Goal: Obtain resource: Download file/media

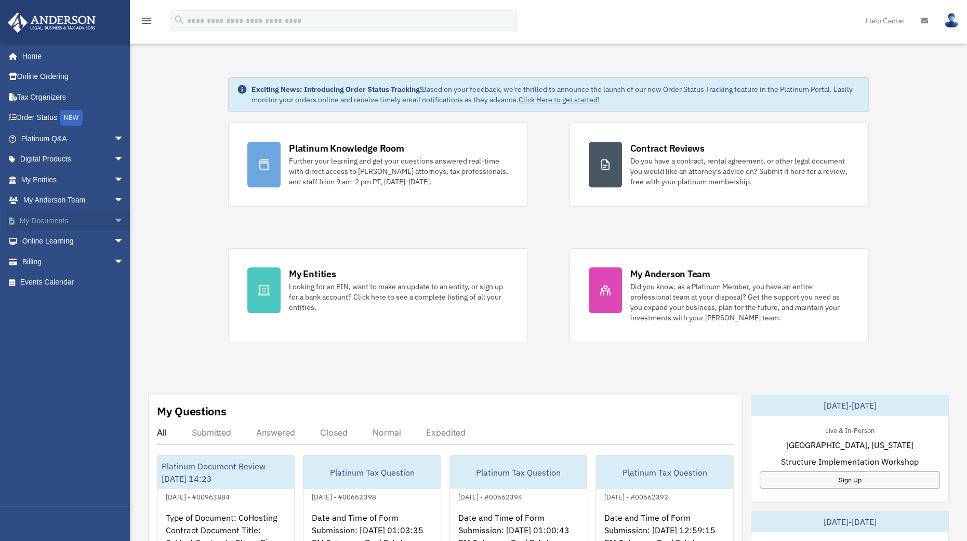
click at [72, 221] on link "My Documents arrow_drop_down" at bounding box center [73, 220] width 132 height 21
click at [114, 221] on span "arrow_drop_down" at bounding box center [124, 220] width 21 height 21
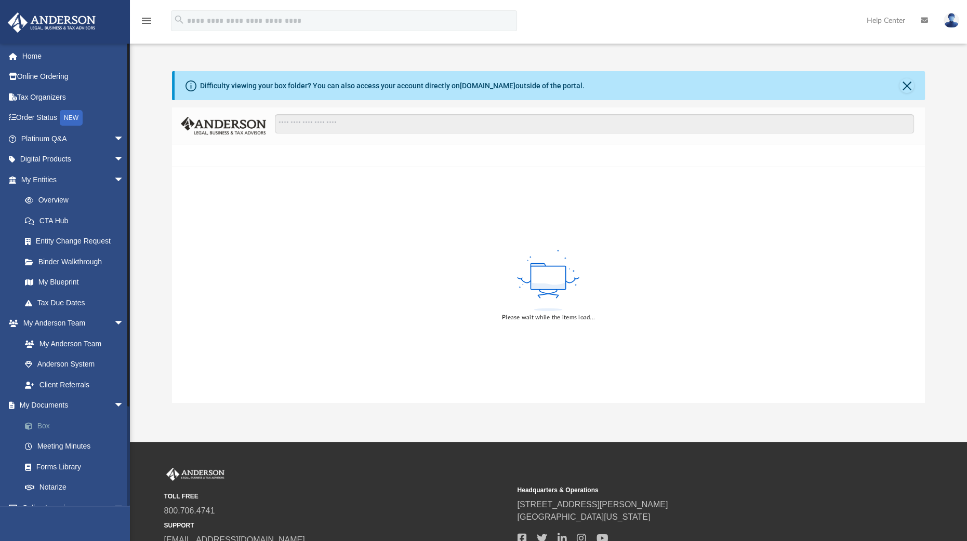
click at [42, 428] on link "Box" at bounding box center [77, 426] width 125 height 21
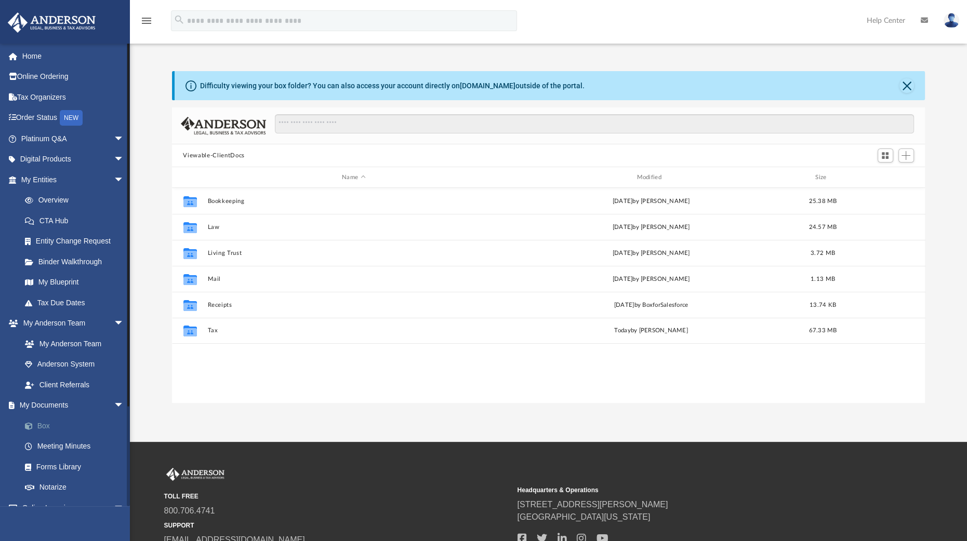
scroll to position [226, 743]
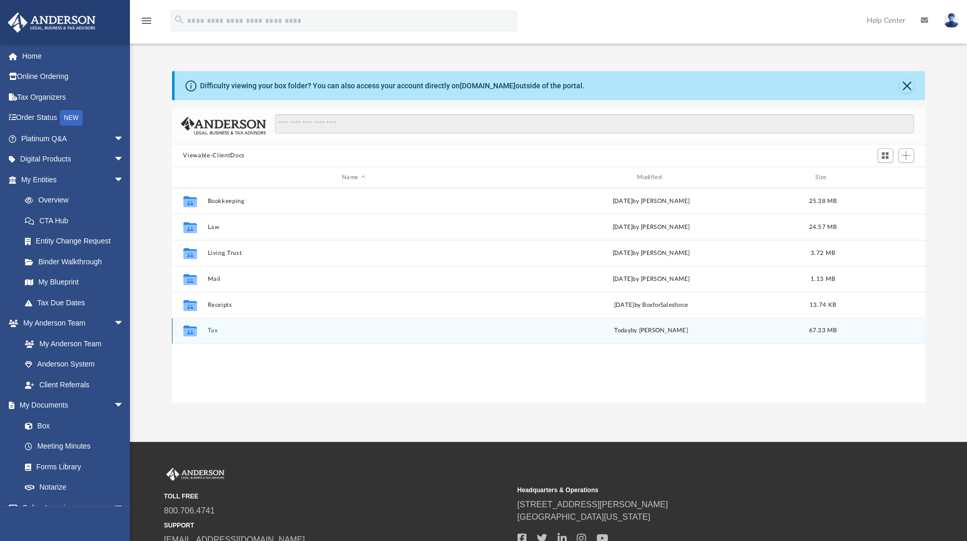
click at [213, 331] on button "Tax" at bounding box center [353, 330] width 292 height 7
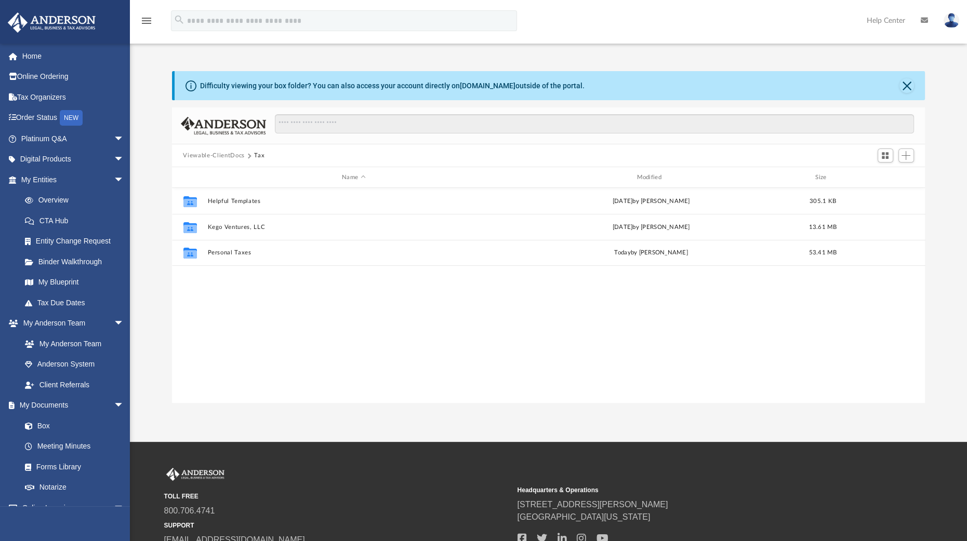
drag, startPoint x: 213, startPoint y: 331, endPoint x: 275, endPoint y: 298, distance: 70.2
click at [275, 298] on div "Collaborated Folder Helpful Templates [DATE] by [PERSON_NAME] 305.1 KB Collabor…" at bounding box center [548, 295] width 753 height 215
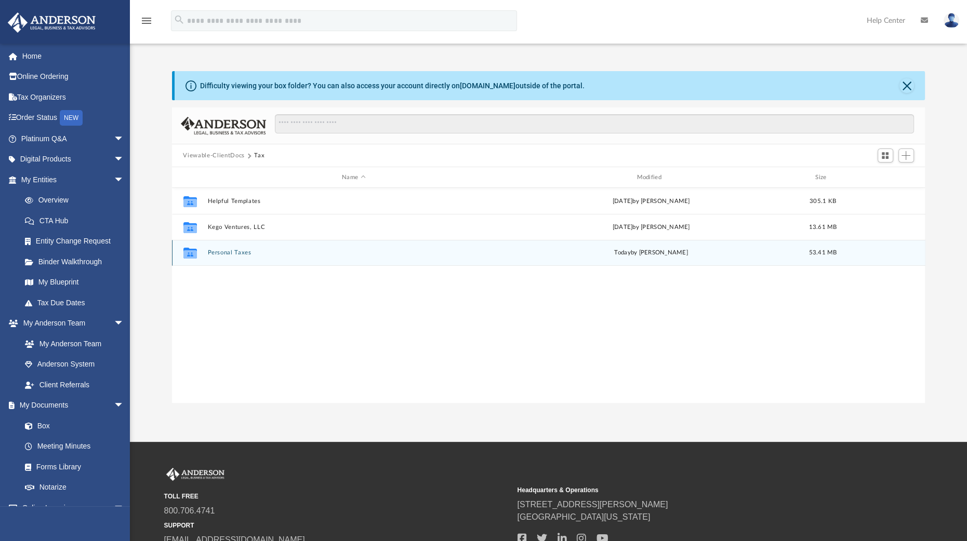
click at [235, 248] on div "Collaborated Folder Personal Taxes [DATE] by [PERSON_NAME] 53.41 MB" at bounding box center [548, 253] width 753 height 26
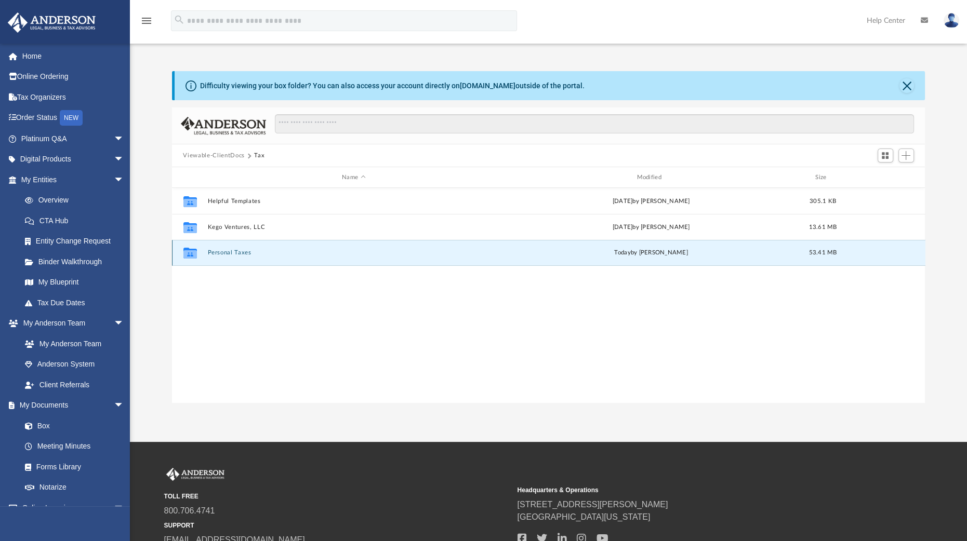
click at [231, 250] on button "Personal Taxes" at bounding box center [353, 252] width 292 height 7
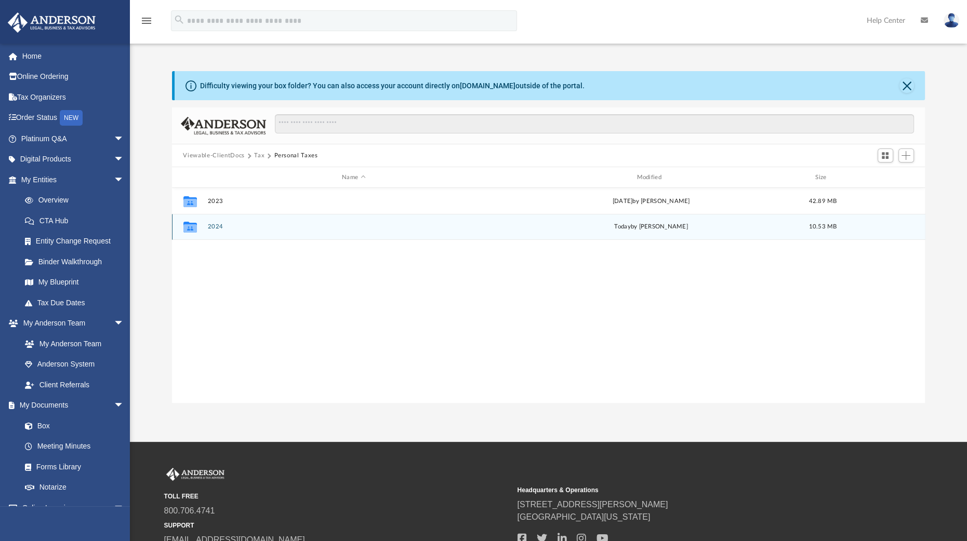
click at [218, 227] on button "2024" at bounding box center [353, 226] width 292 height 7
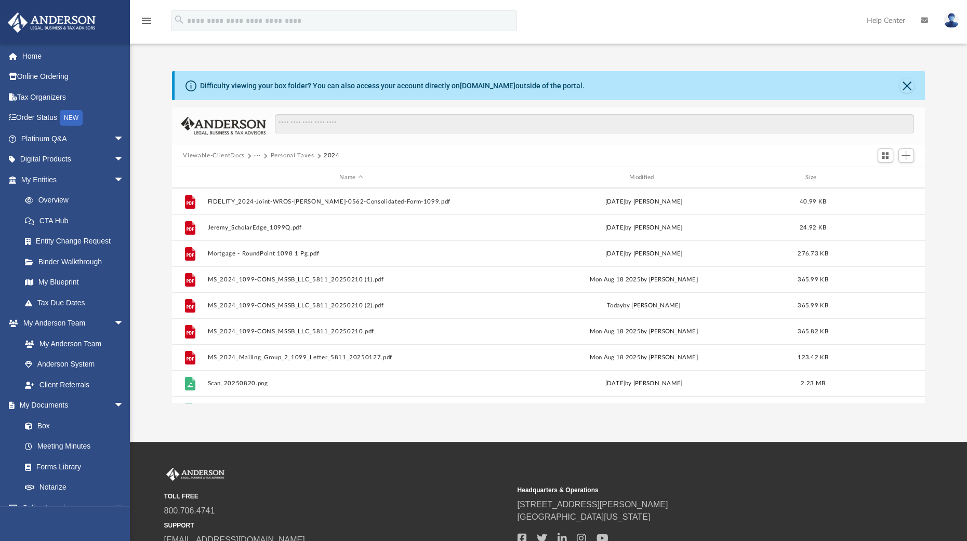
scroll to position [304, 0]
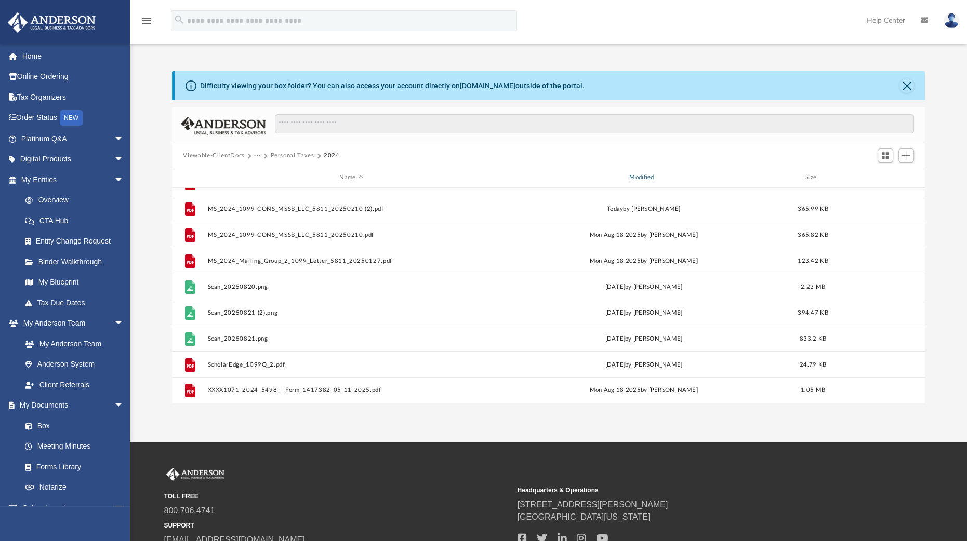
click at [639, 176] on div "Modified" at bounding box center [643, 177] width 288 height 9
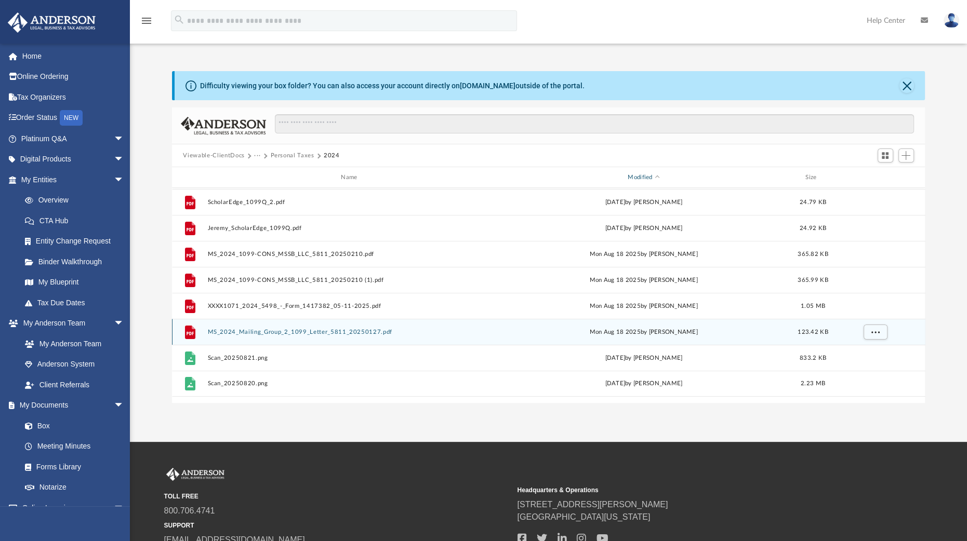
scroll to position [0, 0]
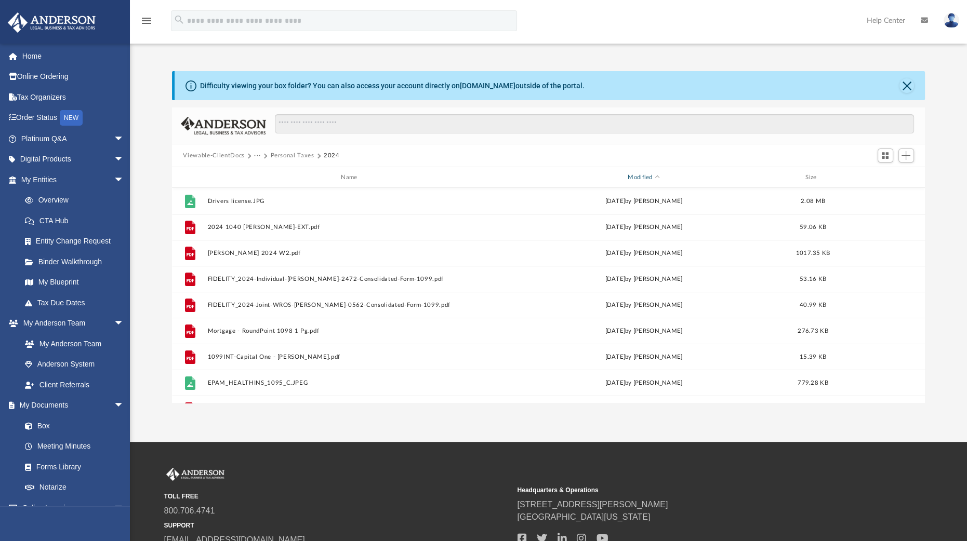
click at [647, 181] on div "Modified" at bounding box center [643, 177] width 288 height 9
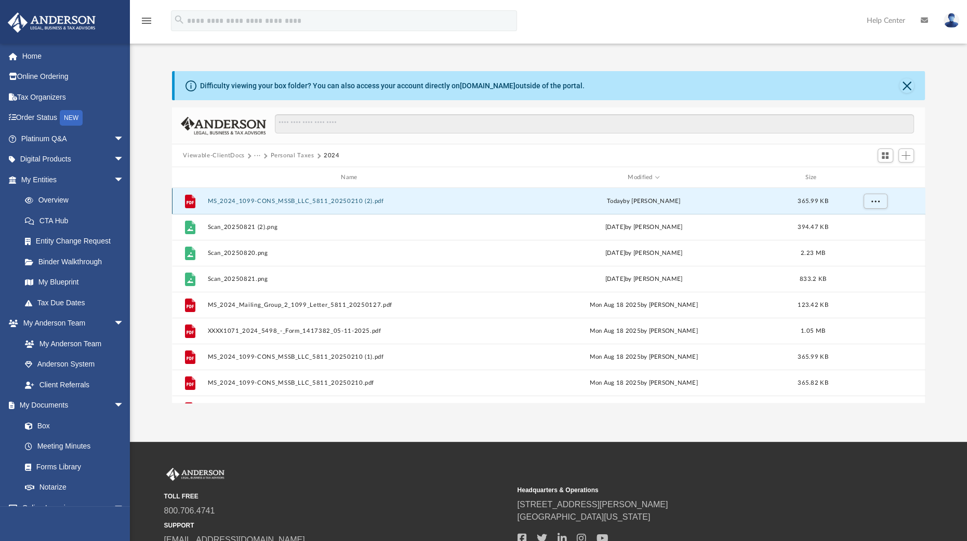
click at [312, 204] on button "MS_2024_1099-CONS_MSSB_LLC_5811_20250210 (2).pdf" at bounding box center [351, 201] width 288 height 7
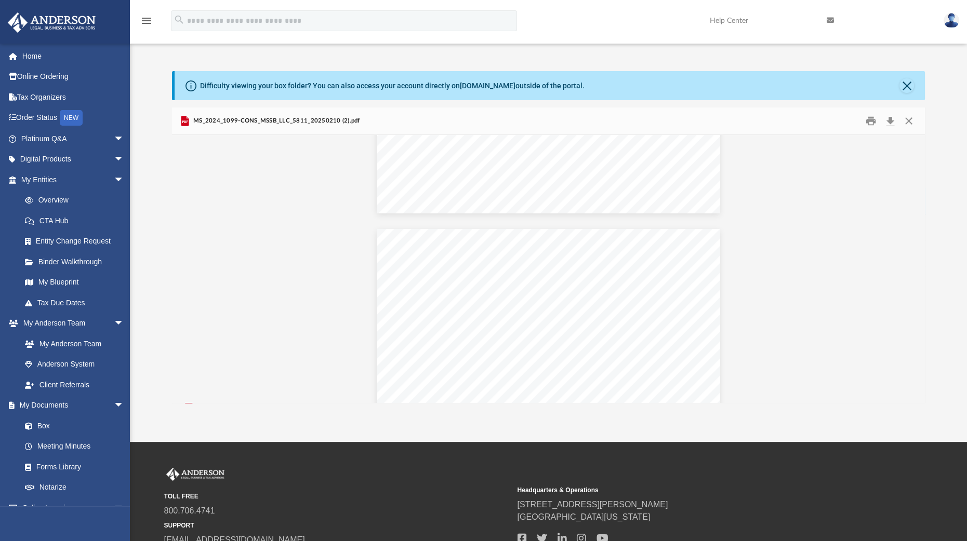
scroll to position [476, 0]
drag, startPoint x: 361, startPoint y: 121, endPoint x: 192, endPoint y: 121, distance: 168.8
click at [192, 121] on div "MS_2024_1099-CONS_MSSB_LLC_5811_20250210 (2).pdf" at bounding box center [548, 122] width 753 height 28
copy span "MS_2024_1099-CONS_MSSB_LLC_5811_20250210 (2).pdf"
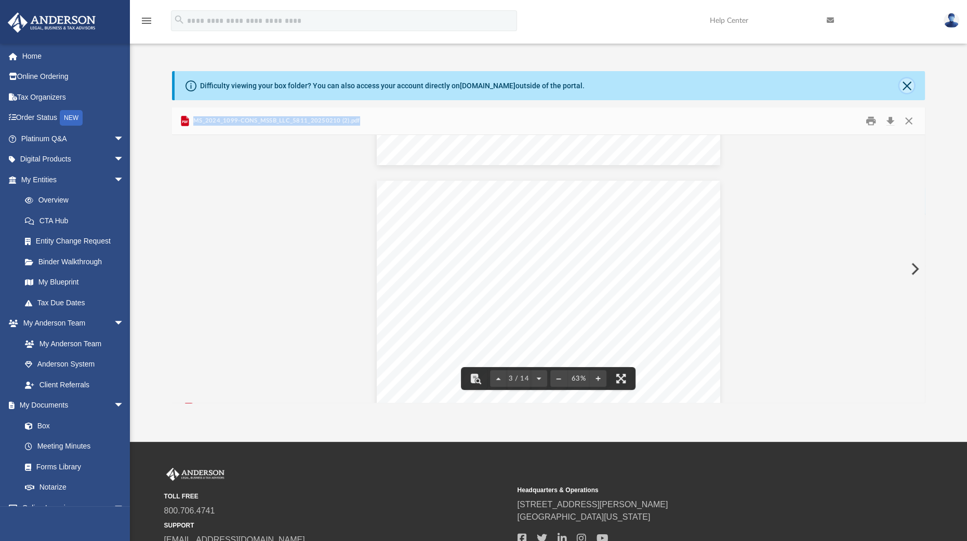
click at [907, 85] on button "Close" at bounding box center [906, 85] width 15 height 15
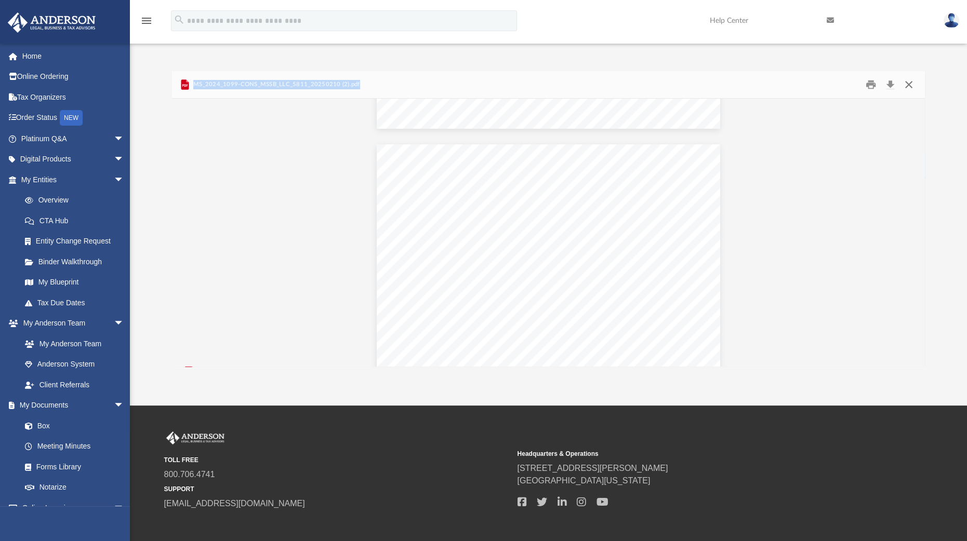
click at [907, 85] on button "Close" at bounding box center [908, 85] width 19 height 16
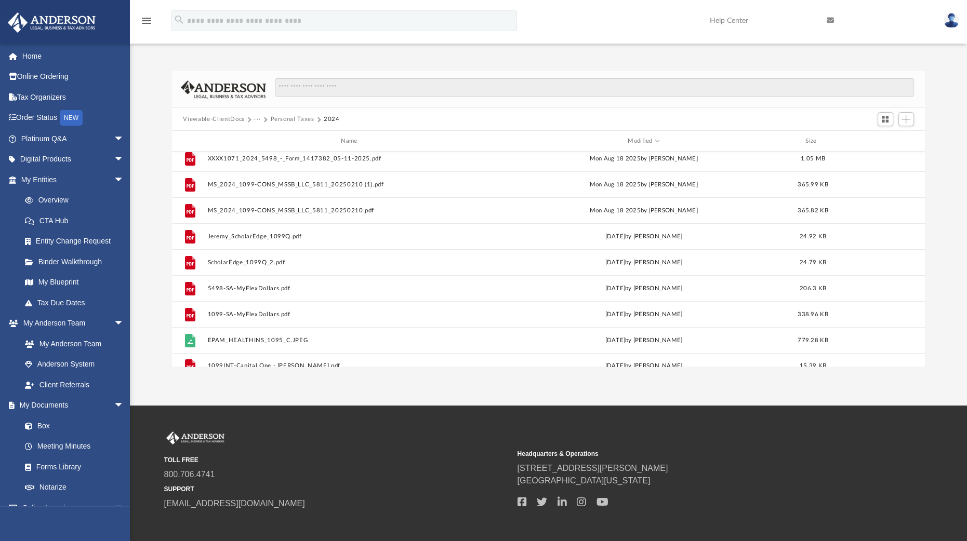
scroll to position [101, 0]
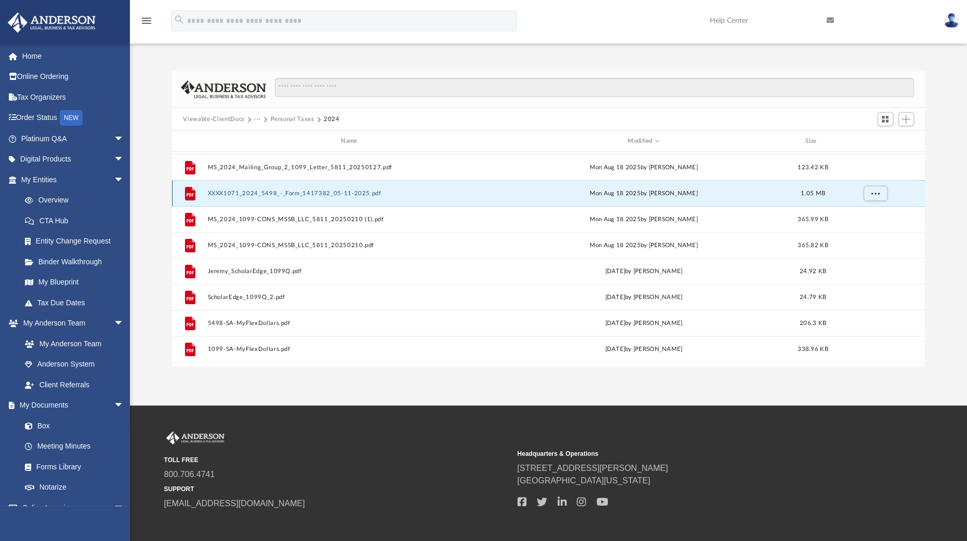
click at [348, 193] on button "XXXX1071_2024_5498_-_Form_1417382_05-11-2025.pdf" at bounding box center [351, 193] width 288 height 7
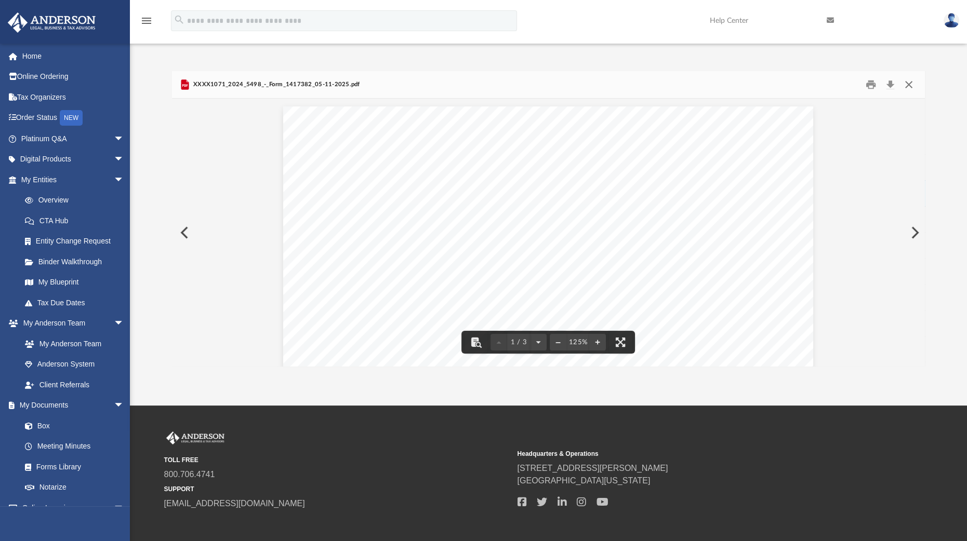
click at [911, 81] on button "Close" at bounding box center [908, 85] width 19 height 16
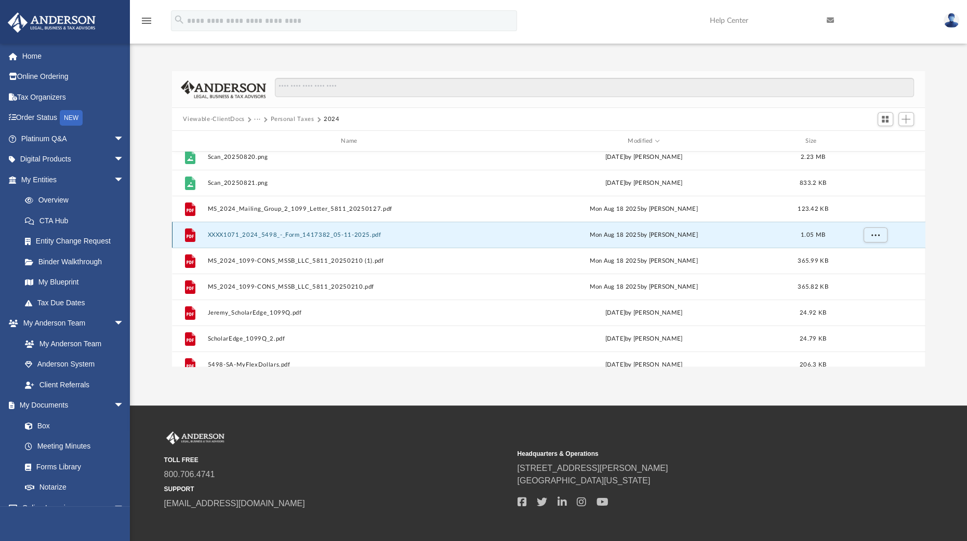
scroll to position [59, 0]
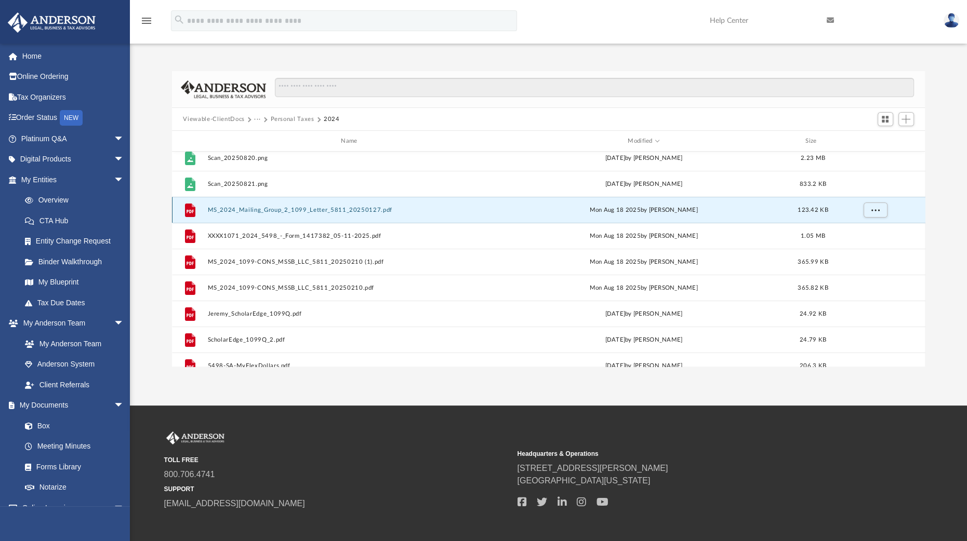
click at [337, 210] on button "MS_2024_Mailing_Group_2_1099_Letter_5811_20250127.pdf" at bounding box center [351, 210] width 288 height 7
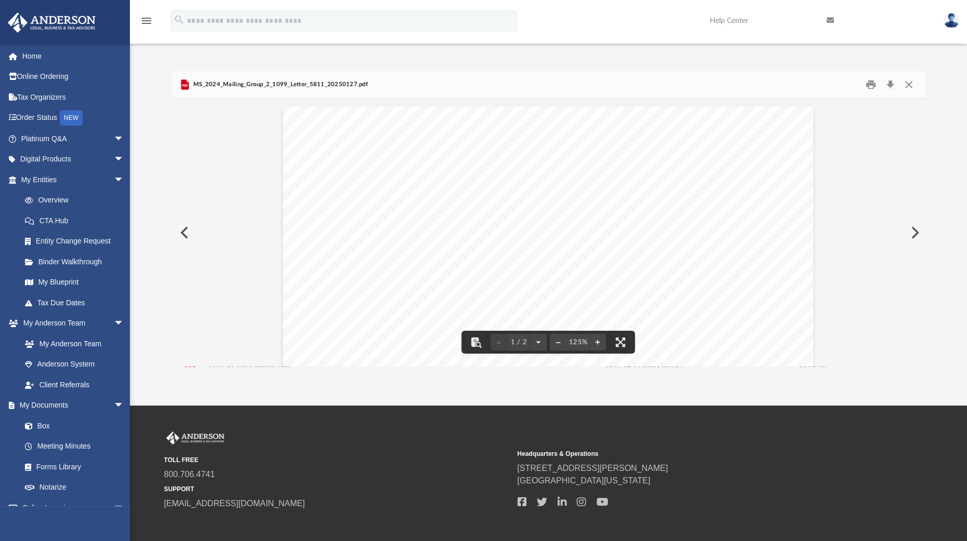
scroll to position [15, 0]
click at [909, 83] on button "Close" at bounding box center [908, 85] width 19 height 16
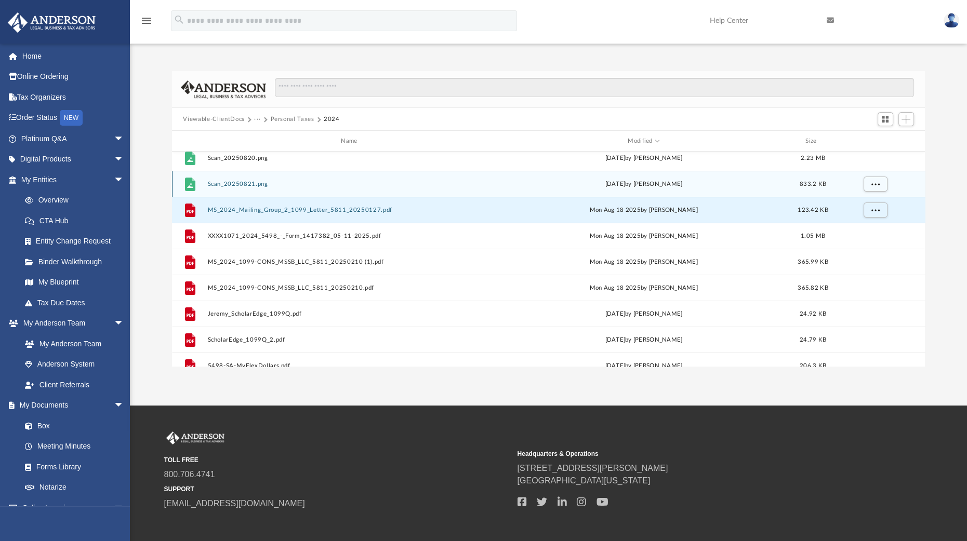
scroll to position [10, 0]
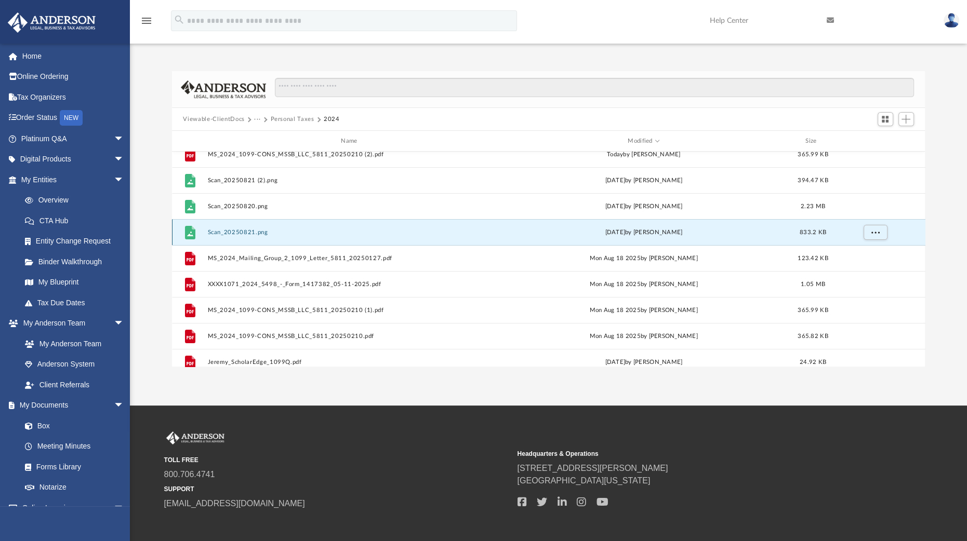
click at [246, 231] on button "Scan_20250821.png" at bounding box center [351, 232] width 288 height 7
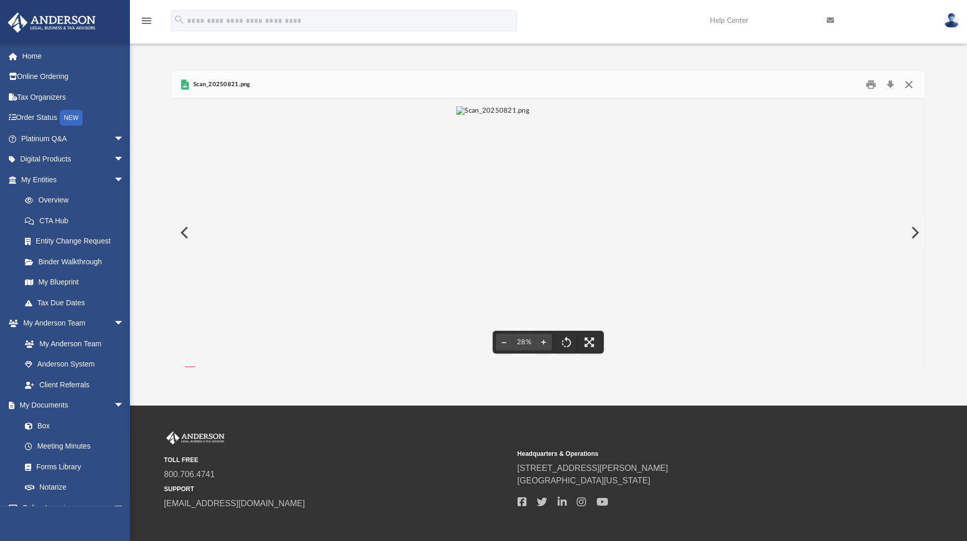
click at [906, 88] on button "Close" at bounding box center [908, 85] width 19 height 16
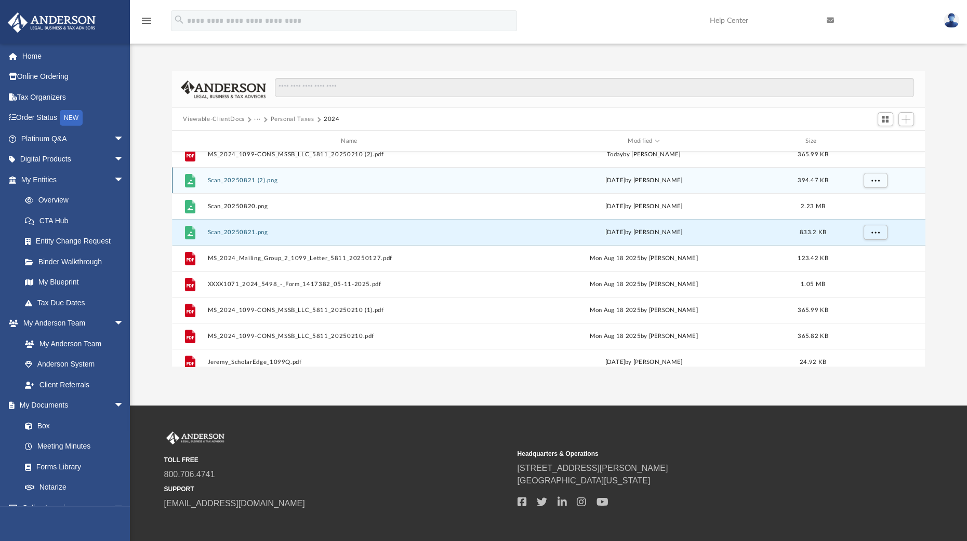
click at [253, 176] on div "File Scan_20250821 (2).png [DATE] by [PERSON_NAME] 394.47 KB" at bounding box center [548, 180] width 753 height 26
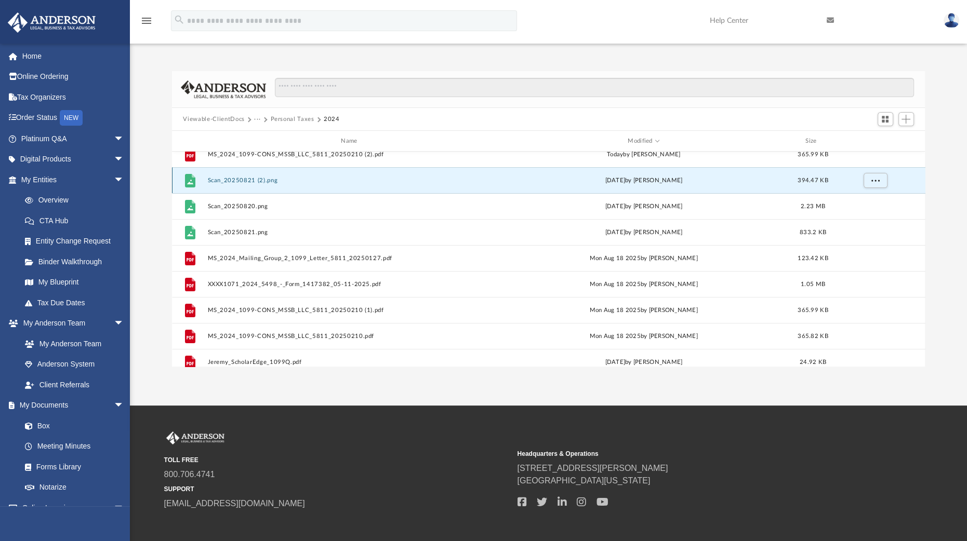
click at [248, 178] on button "Scan_20250821 (2).png" at bounding box center [351, 180] width 288 height 7
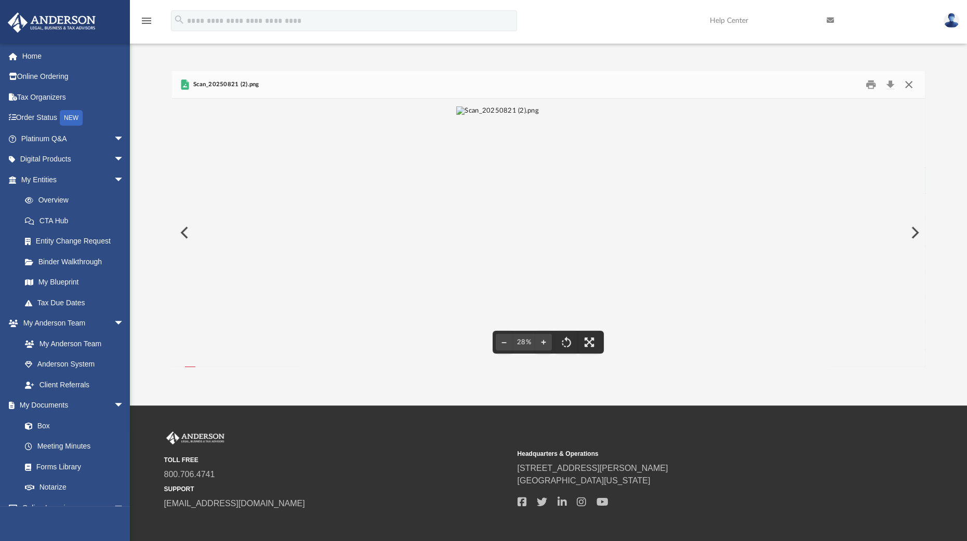
click at [907, 84] on button "Close" at bounding box center [908, 85] width 19 height 16
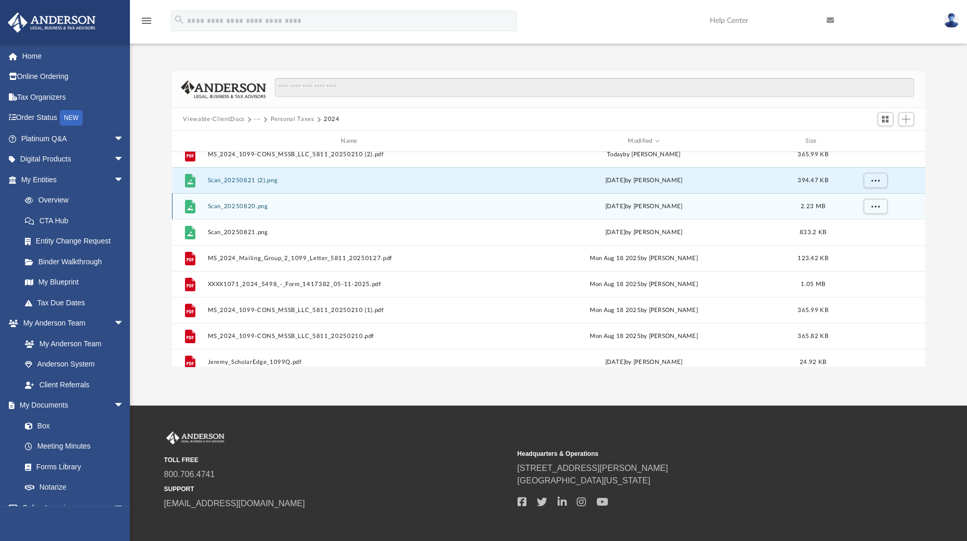
scroll to position [0, 0]
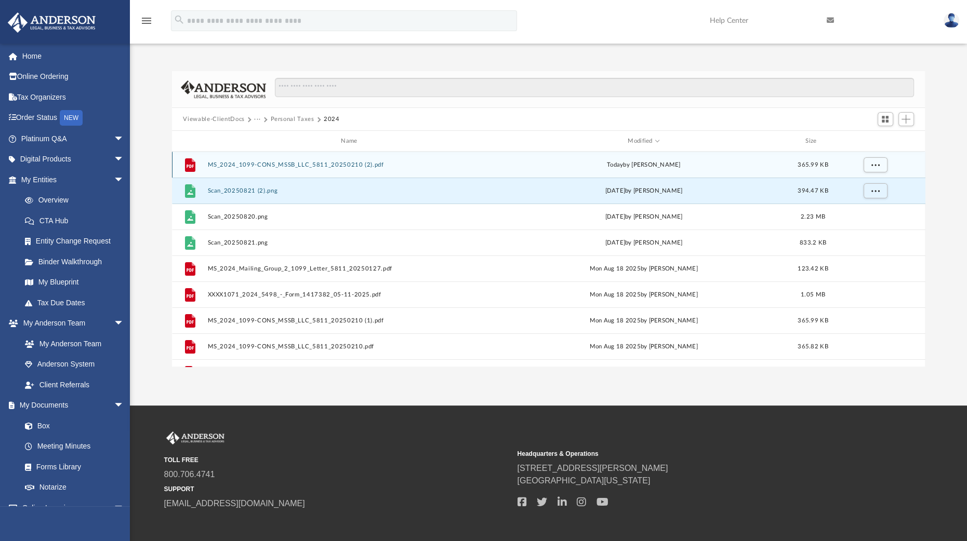
click at [359, 165] on button "MS_2024_1099-CONS_MSSB_LLC_5811_20250210 (2).pdf" at bounding box center [351, 165] width 288 height 7
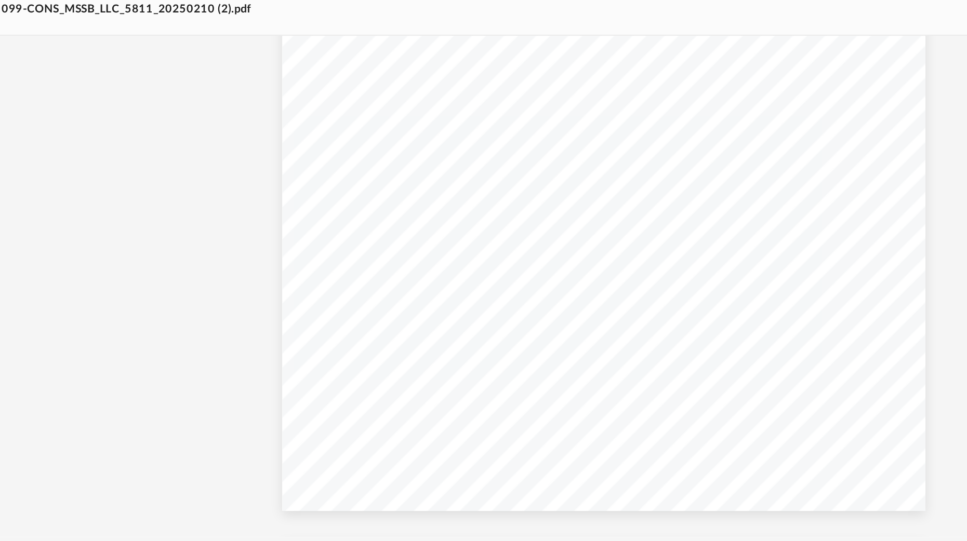
scroll to position [577, 0]
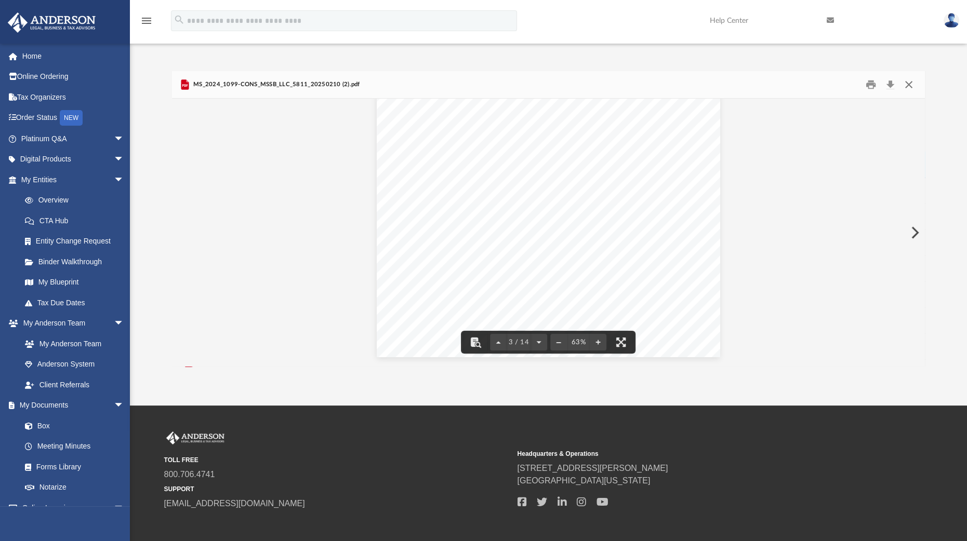
click at [911, 82] on button "Close" at bounding box center [908, 85] width 19 height 16
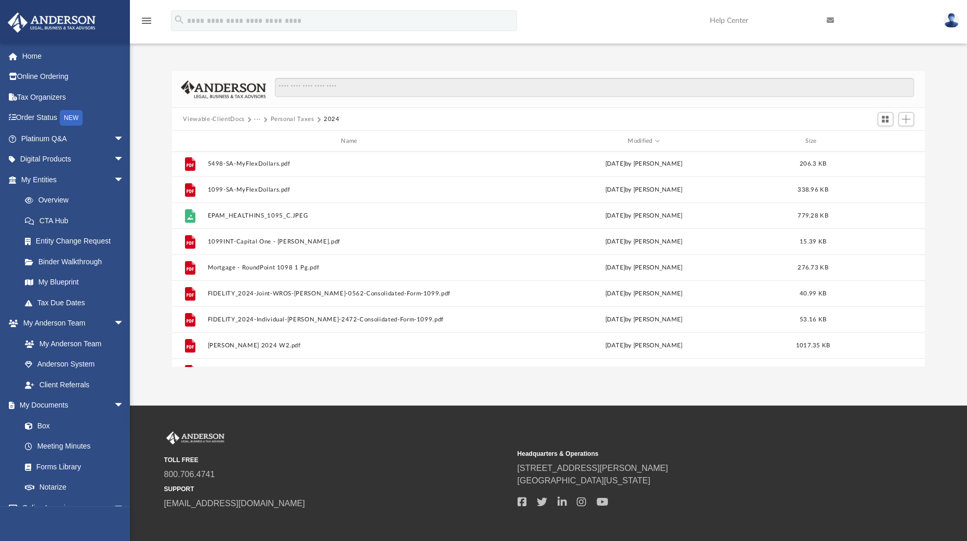
scroll to position [262, 0]
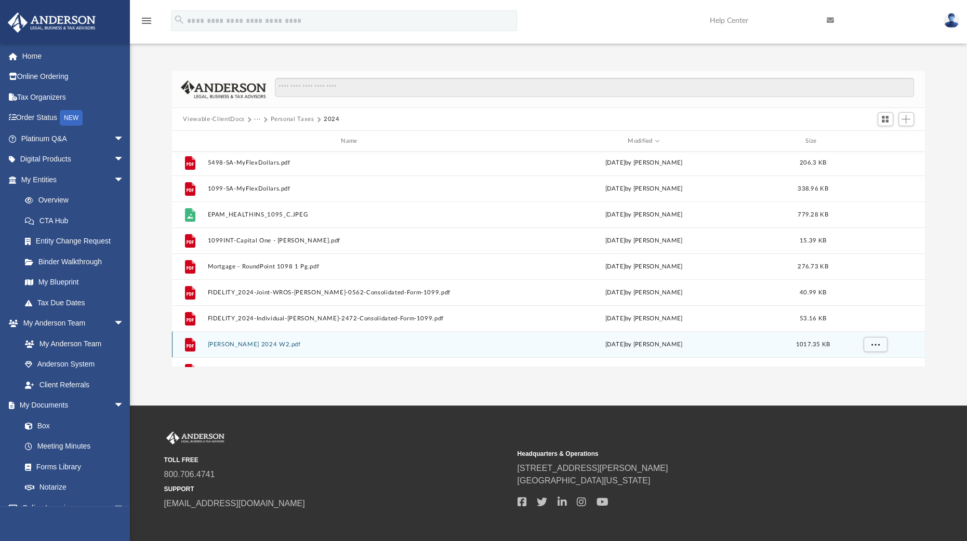
click at [232, 339] on div "File [PERSON_NAME] 2024 W2.pdf [DATE] by [PERSON_NAME] 1017.35 KB" at bounding box center [548, 344] width 753 height 26
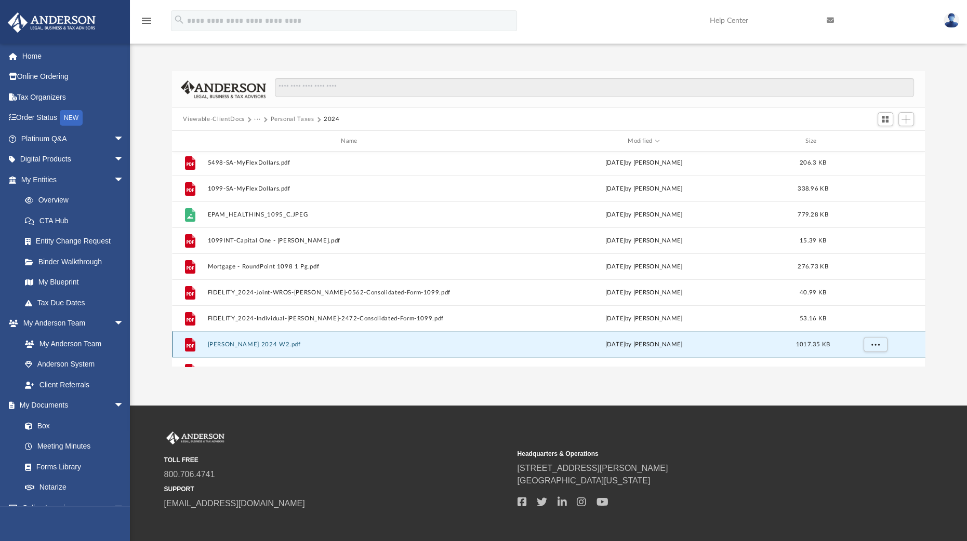
click at [231, 343] on button "[PERSON_NAME] 2024 W2.pdf" at bounding box center [351, 344] width 288 height 7
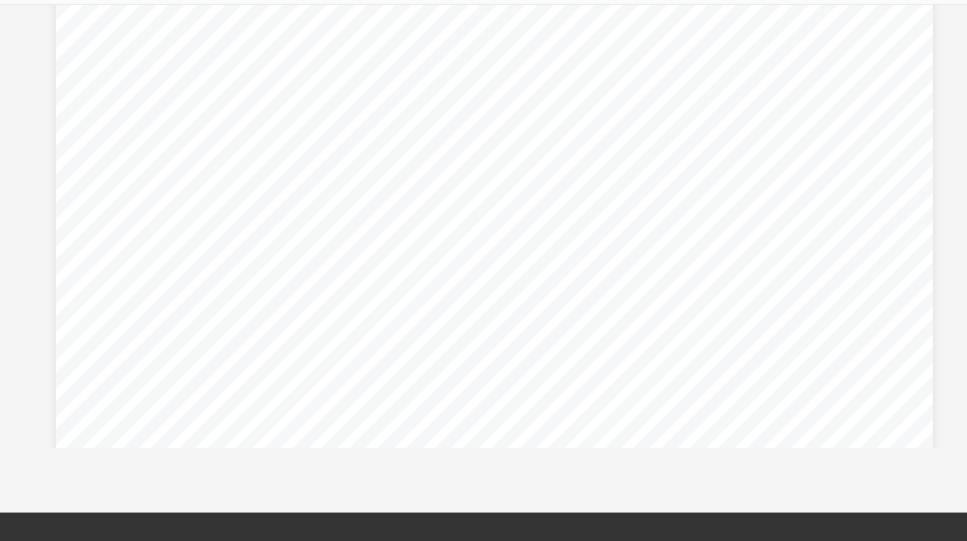
scroll to position [145, 0]
click at [490, 202] on div "Page 1" at bounding box center [548, 305] width 530 height 686
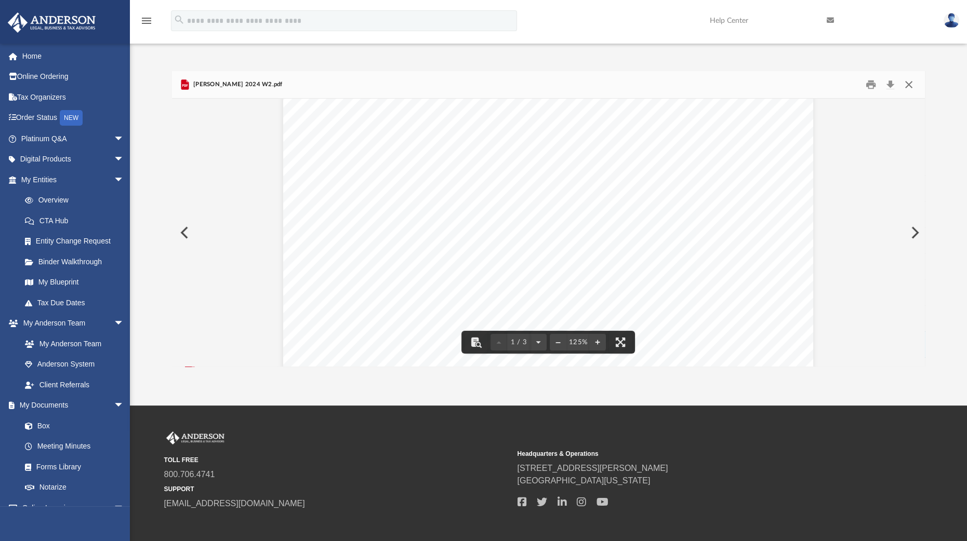
click at [908, 82] on button "Close" at bounding box center [908, 85] width 19 height 16
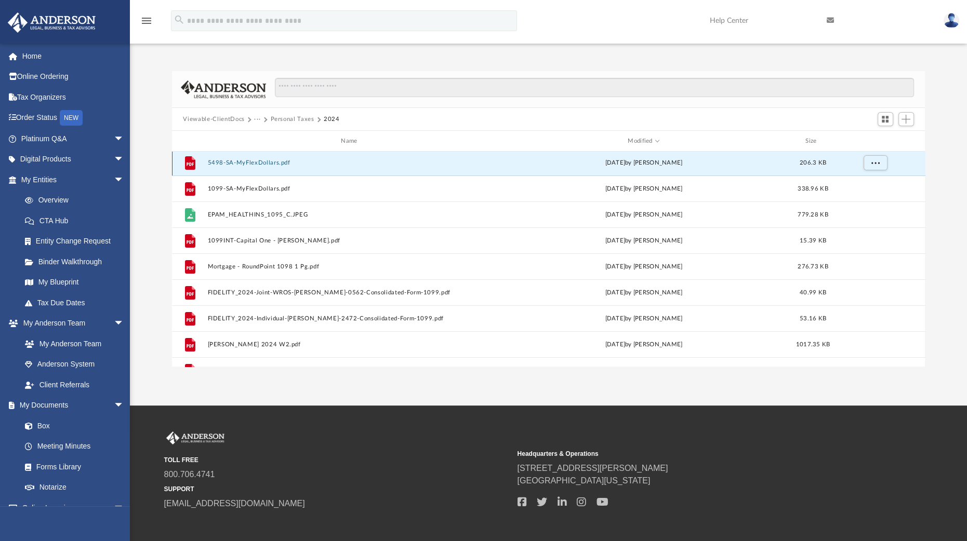
scroll to position [259, 0]
click at [260, 162] on div "File MS_2024_1099-CONS_MSSB_LLC_5811_20250210 (2).pdf [DATE] by [PERSON_NAME] 3…" at bounding box center [548, 259] width 753 height 215
click at [260, 162] on button "5498-SA-MyFlexDollars.pdf" at bounding box center [351, 165] width 288 height 7
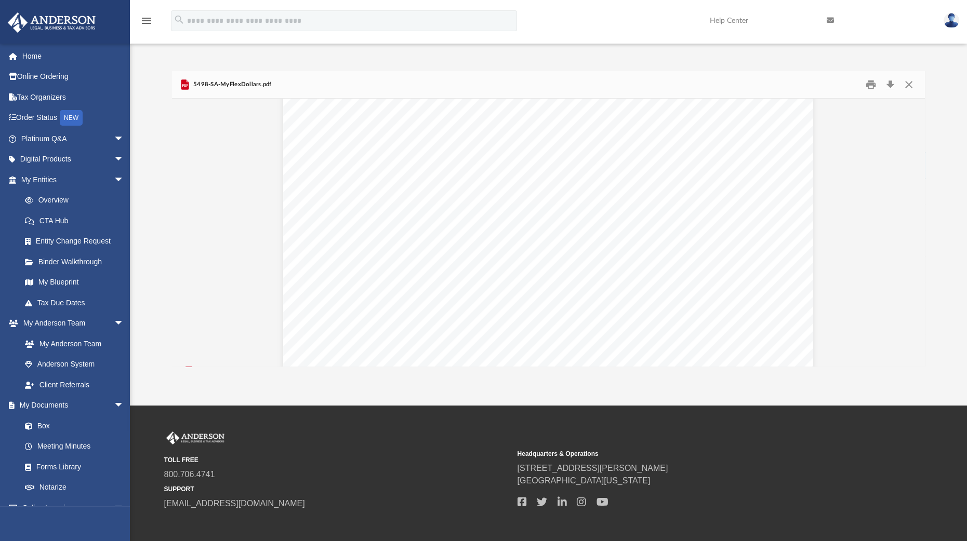
scroll to position [0, 0]
click at [904, 84] on button "Close" at bounding box center [908, 85] width 19 height 16
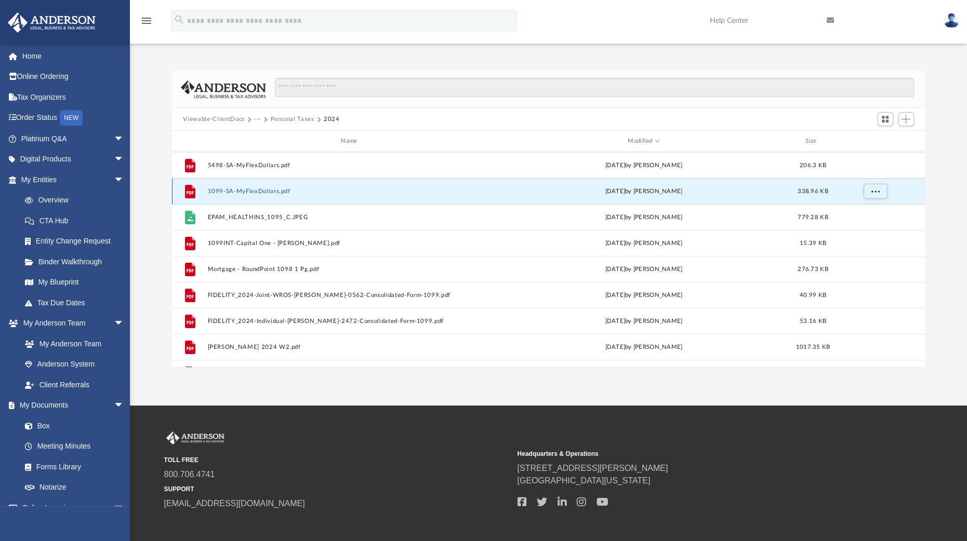
click at [267, 192] on button "1099-SA-MyFlexDollars.pdf" at bounding box center [351, 191] width 288 height 7
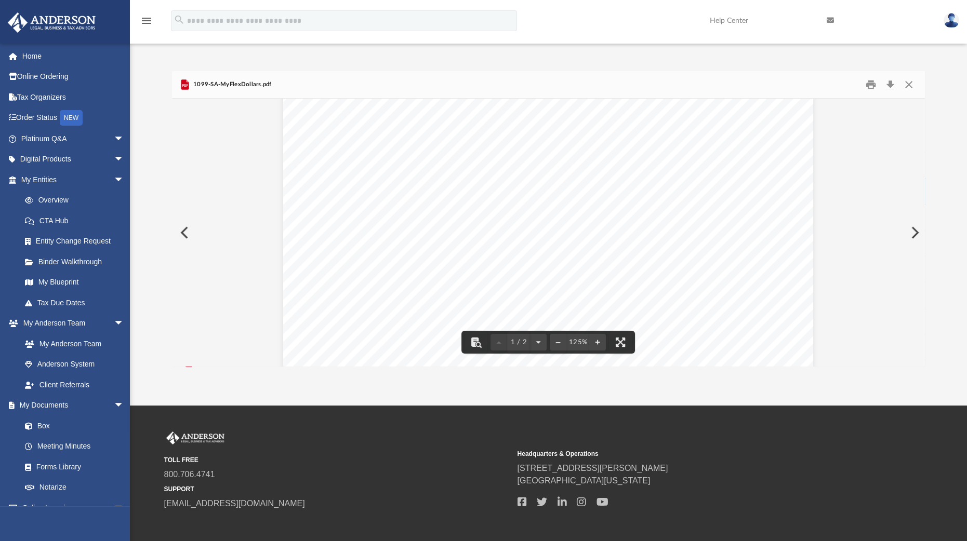
scroll to position [7, 0]
click at [911, 82] on button "Close" at bounding box center [908, 85] width 19 height 16
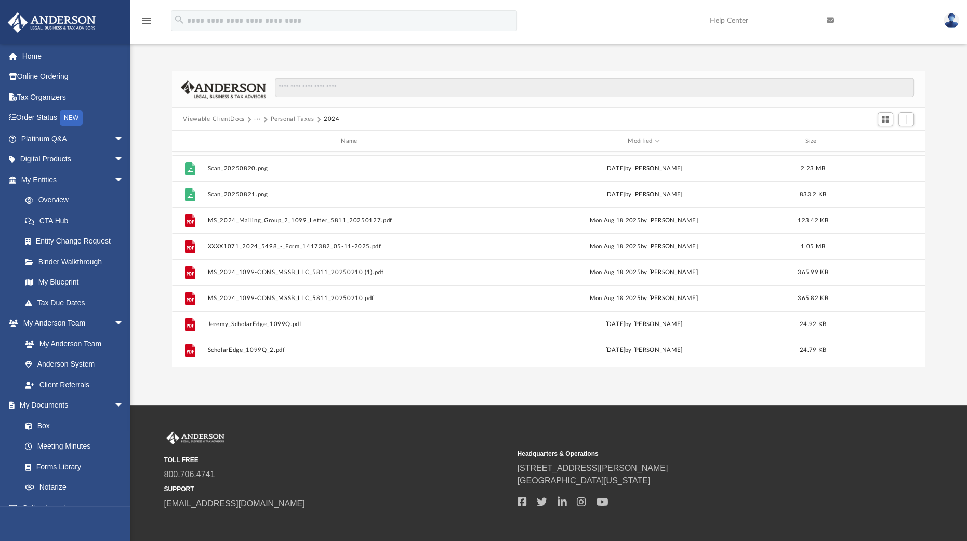
scroll to position [0, 0]
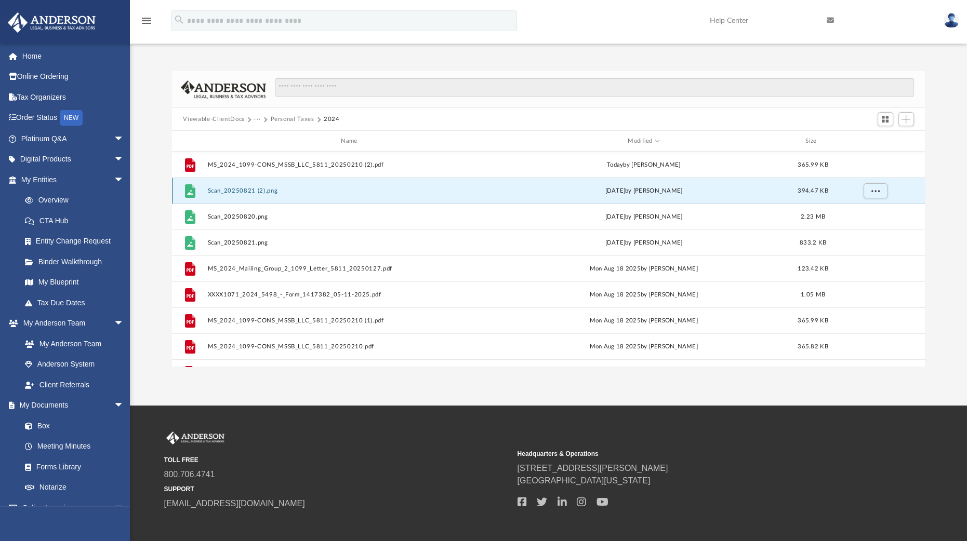
click at [265, 191] on button "Scan_20250821 (2).png" at bounding box center [351, 191] width 288 height 7
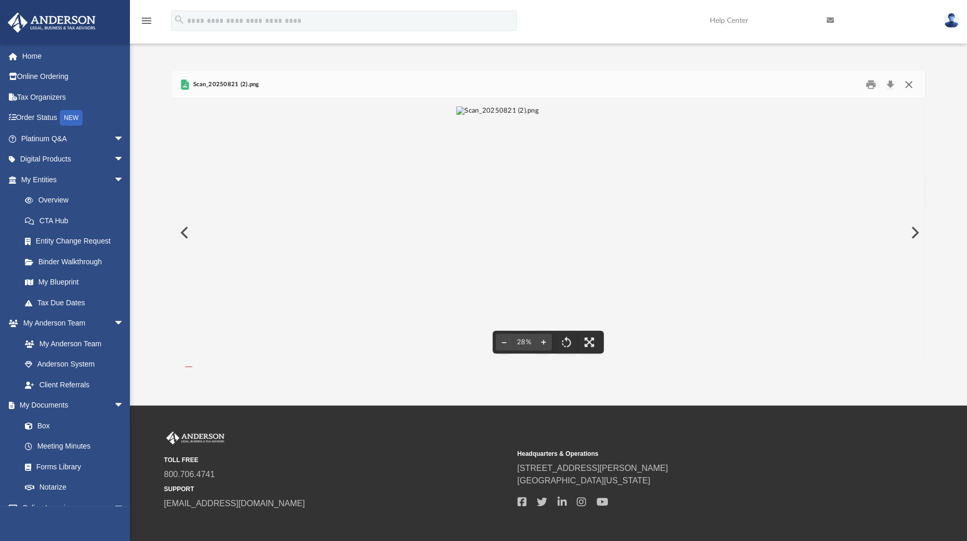
click at [912, 80] on button "Close" at bounding box center [908, 85] width 19 height 16
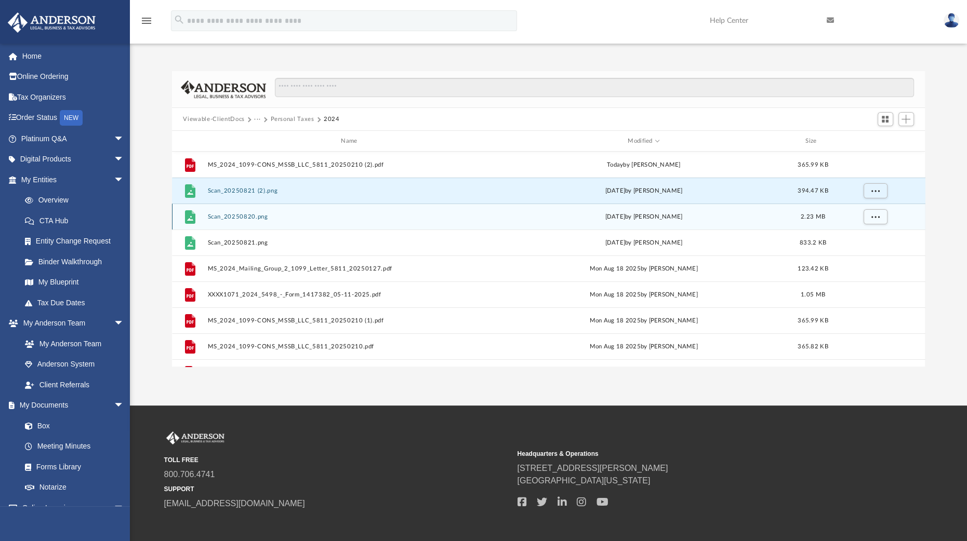
click at [259, 217] on button "Scan_20250820.png" at bounding box center [351, 216] width 288 height 7
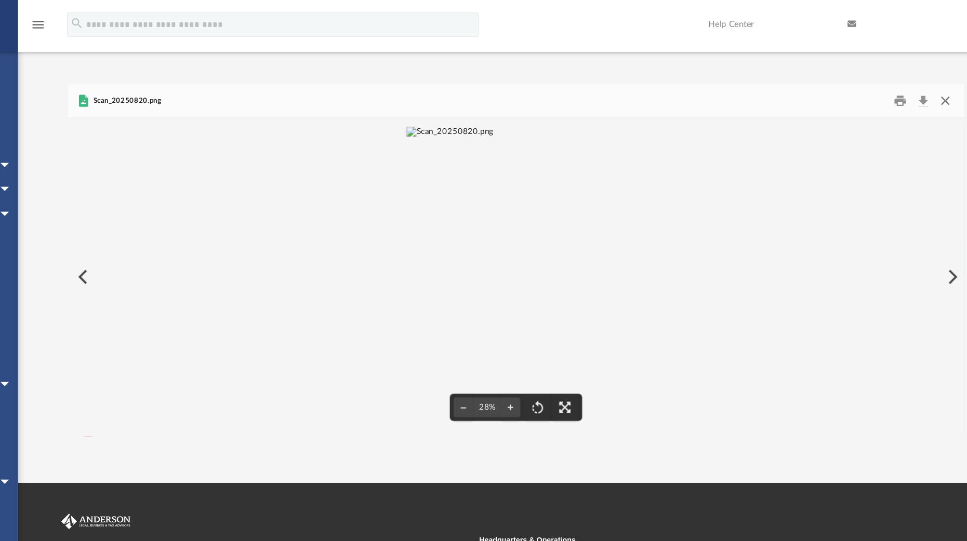
click at [909, 83] on button "Close" at bounding box center [908, 85] width 19 height 16
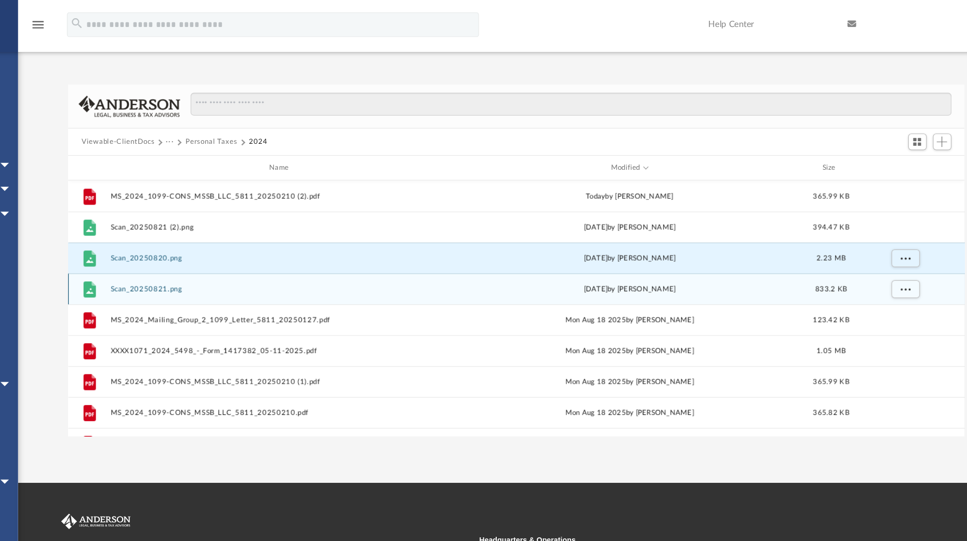
click at [241, 243] on button "Scan_20250821.png" at bounding box center [351, 242] width 288 height 7
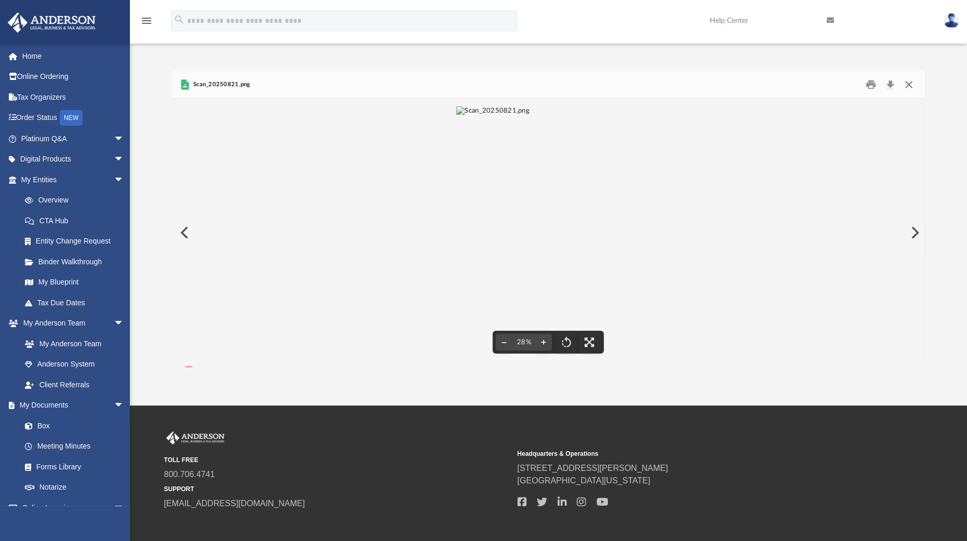
click at [910, 85] on button "Close" at bounding box center [908, 85] width 19 height 16
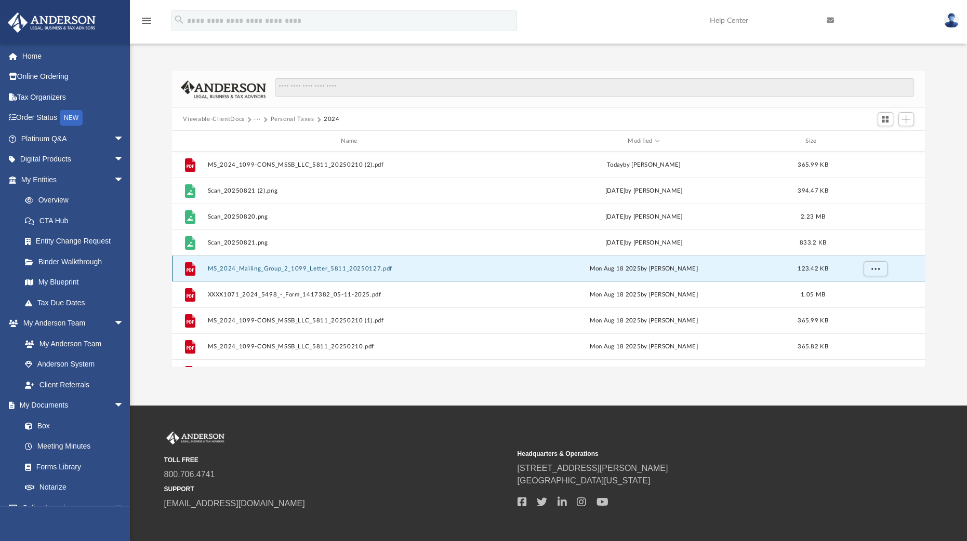
click at [285, 267] on button "MS_2024_Mailing_Group_2_1099_Letter_5811_20250127.pdf" at bounding box center [351, 268] width 288 height 7
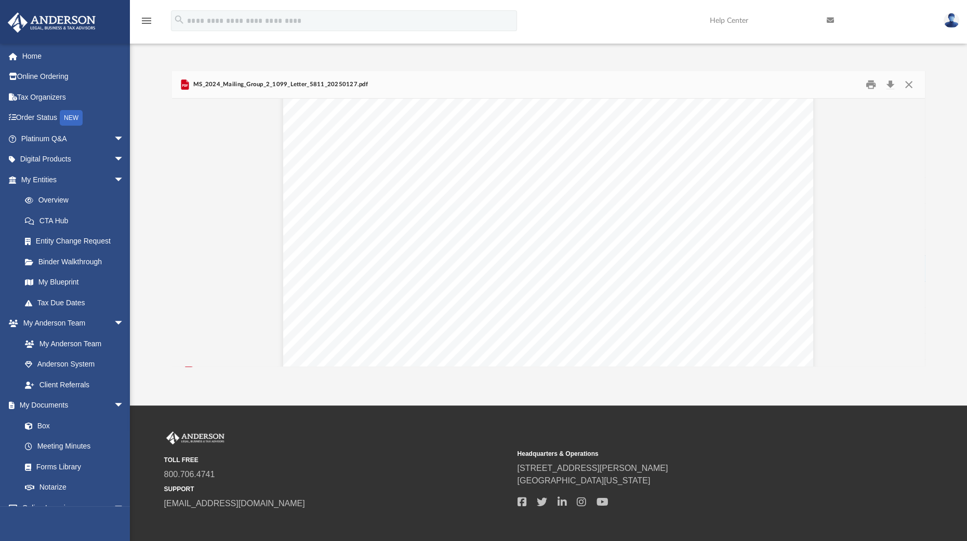
scroll to position [168, 0]
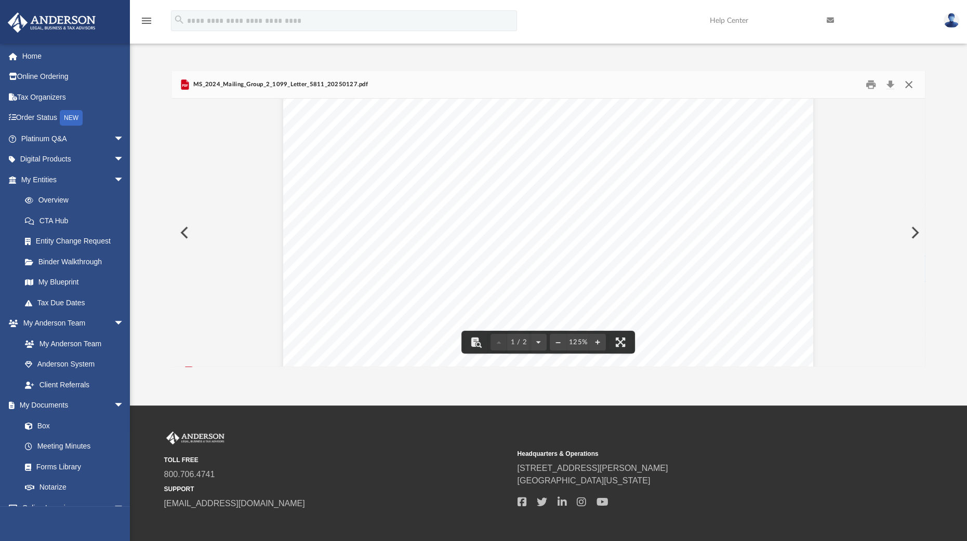
click at [907, 84] on button "Close" at bounding box center [908, 85] width 19 height 16
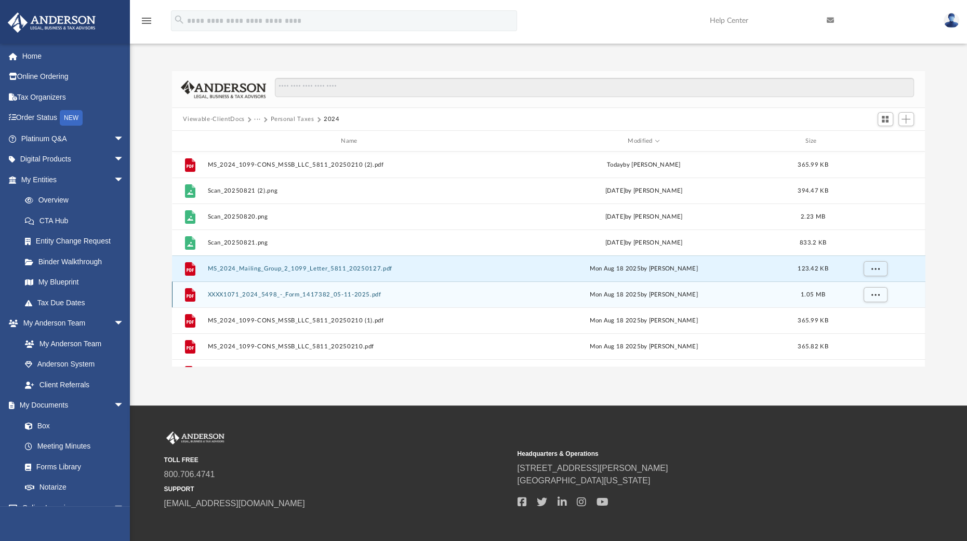
click at [281, 293] on button "XXXX1071_2024_5498_-_Form_1417382_05-11-2025.pdf" at bounding box center [351, 294] width 288 height 7
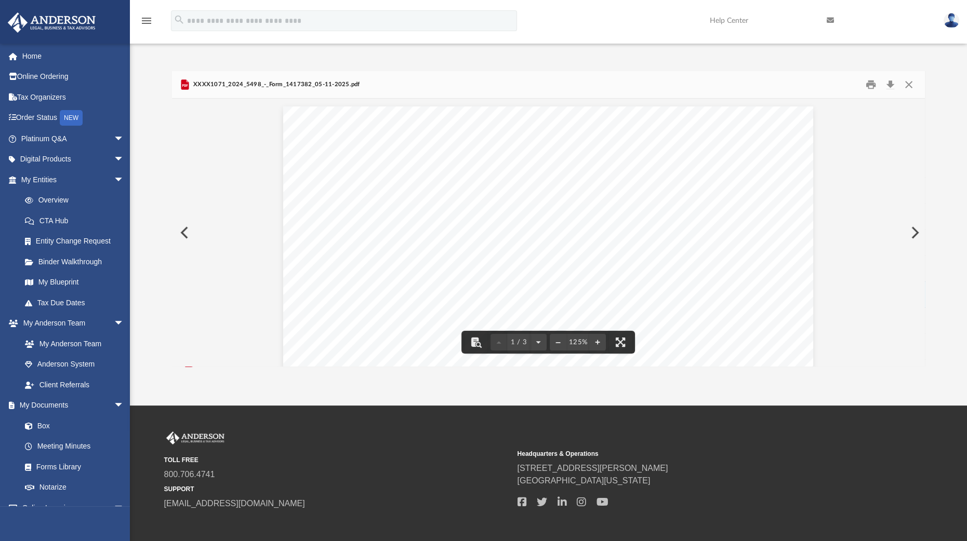
scroll to position [228, 0]
click at [907, 84] on button "Close" at bounding box center [908, 85] width 19 height 16
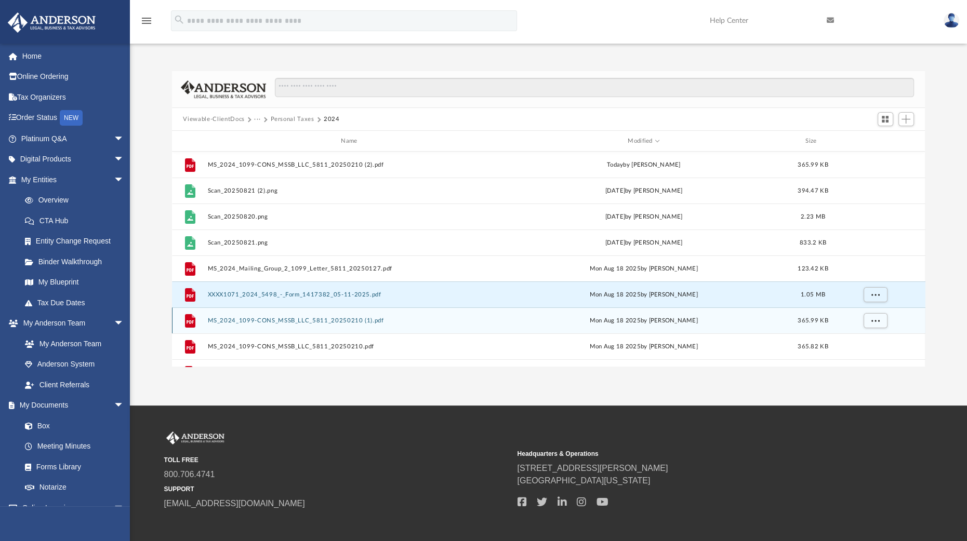
click at [325, 318] on button "MS_2024_1099-CONS_MSSB_LLC_5811_20250210 (1).pdf" at bounding box center [351, 320] width 288 height 7
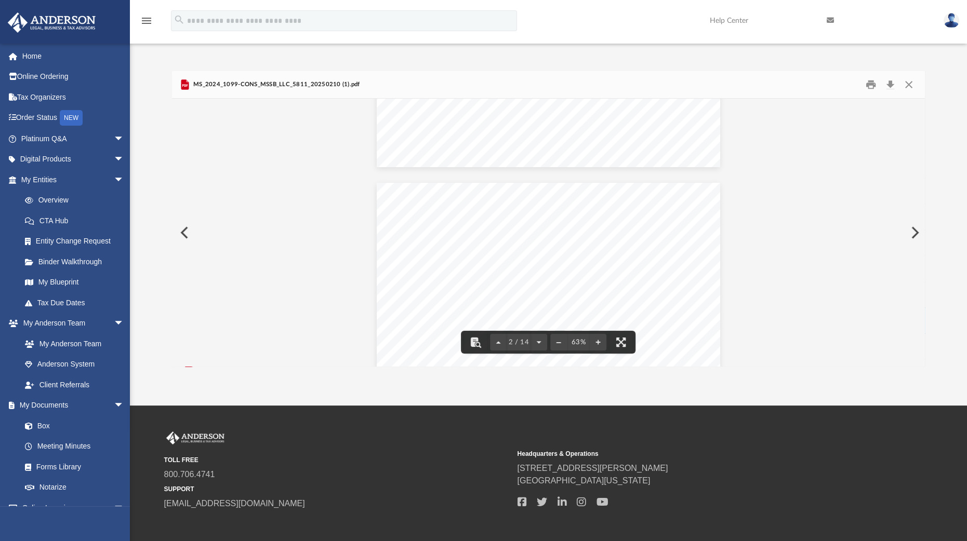
scroll to position [207, 0]
click at [907, 83] on button "Close" at bounding box center [908, 85] width 19 height 16
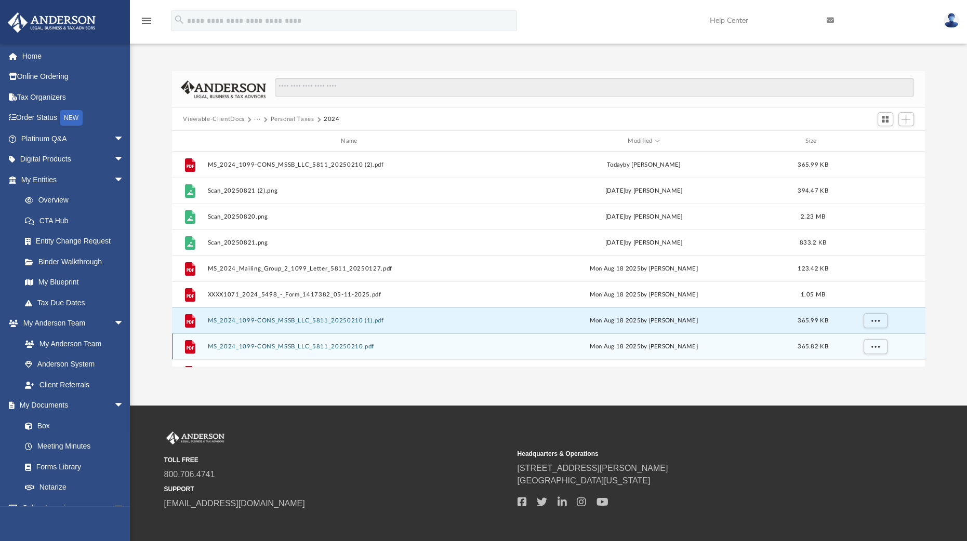
click at [327, 349] on button "MS_2024_1099-CONS_MSSB_LLC_5811_20250210.pdf" at bounding box center [351, 346] width 288 height 7
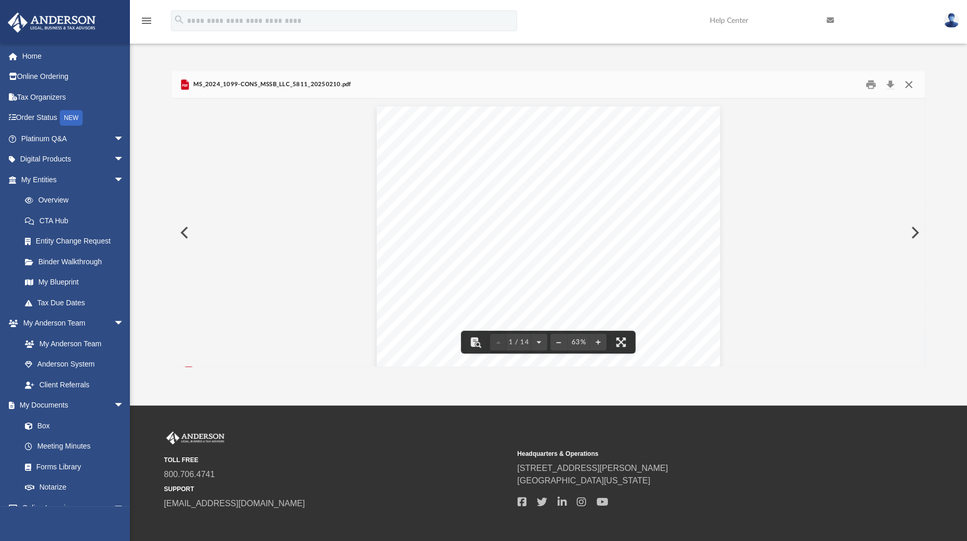
click at [904, 83] on button "Close" at bounding box center [908, 85] width 19 height 16
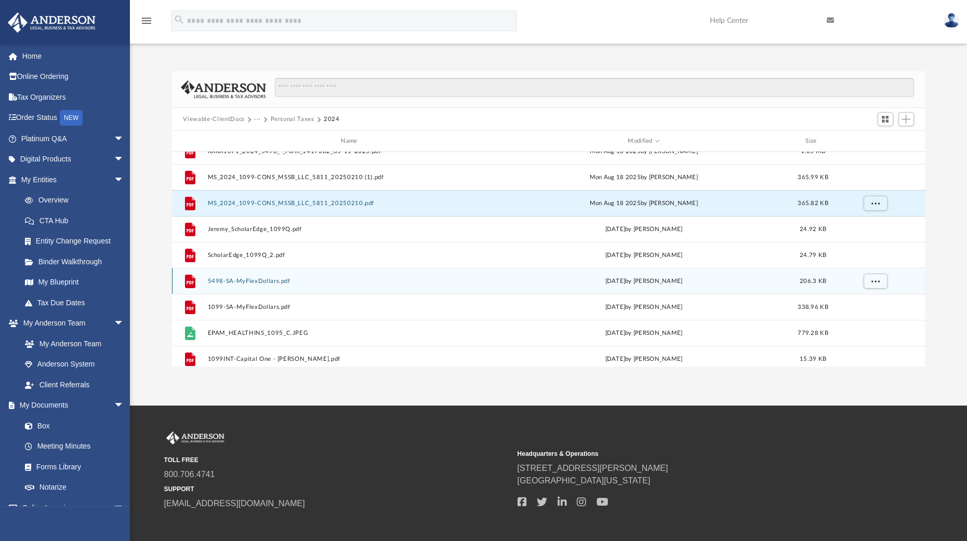
scroll to position [145, 0]
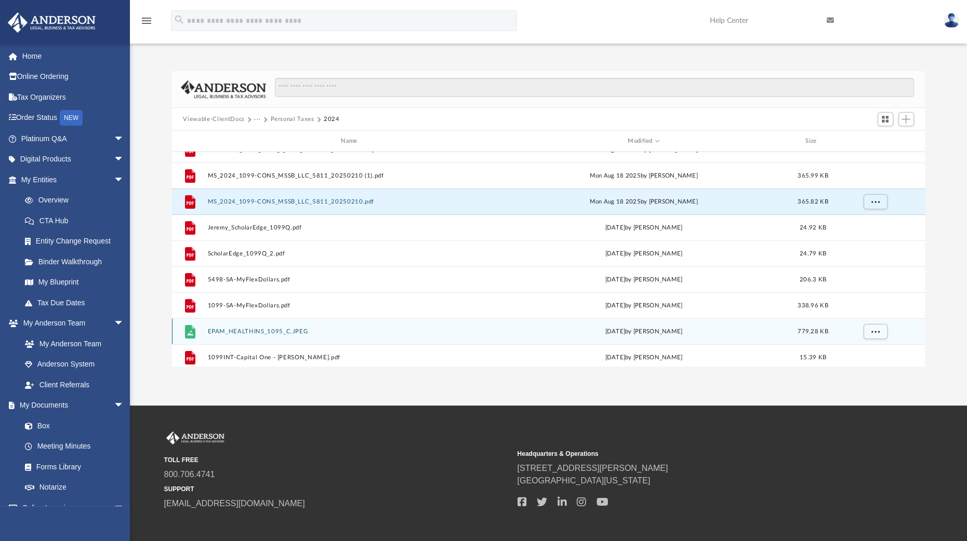
click at [270, 331] on button "EPAM_HEALTHINS_1095_C.JPEG" at bounding box center [351, 331] width 288 height 7
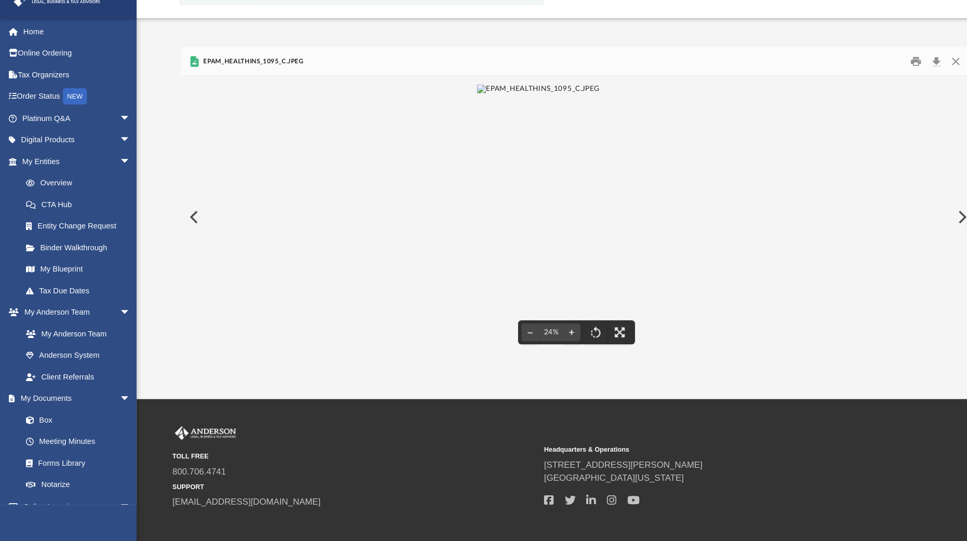
scroll to position [10, 0]
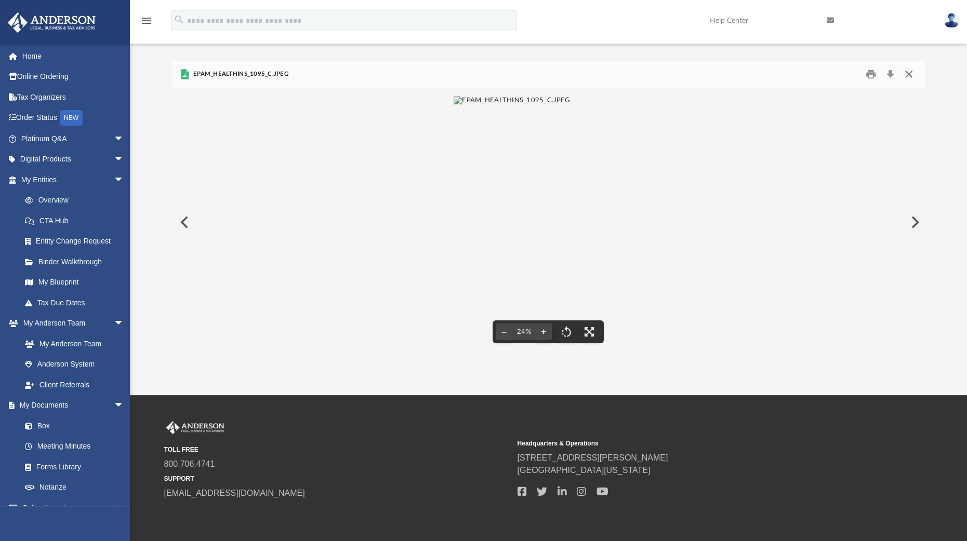
click at [906, 73] on button "Close" at bounding box center [908, 74] width 19 height 16
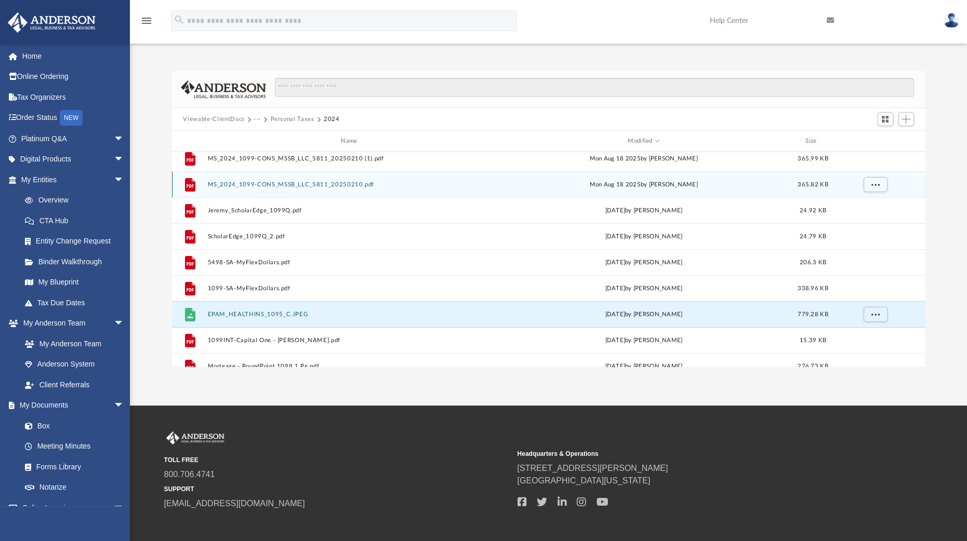
scroll to position [163, 0]
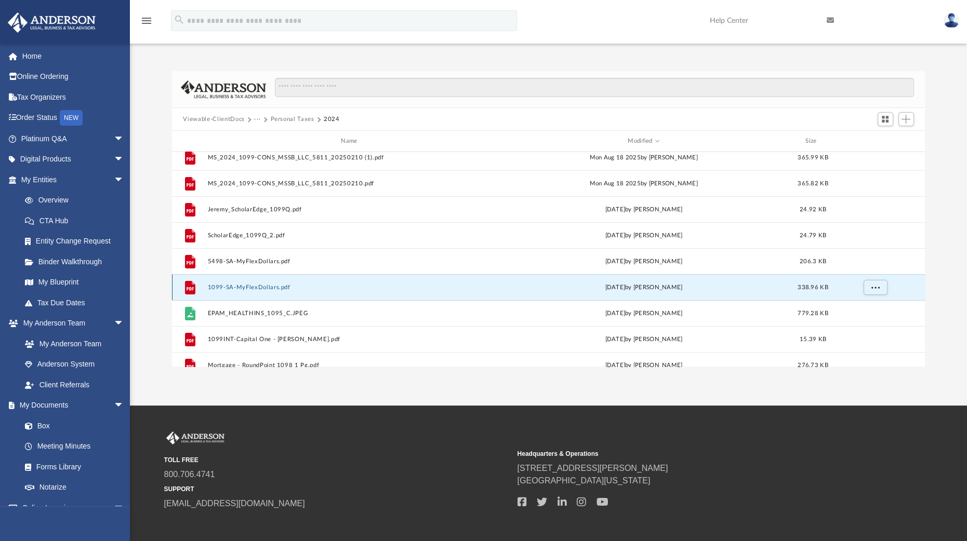
click at [247, 285] on button "1099-SA-MyFlexDollars.pdf" at bounding box center [351, 287] width 288 height 7
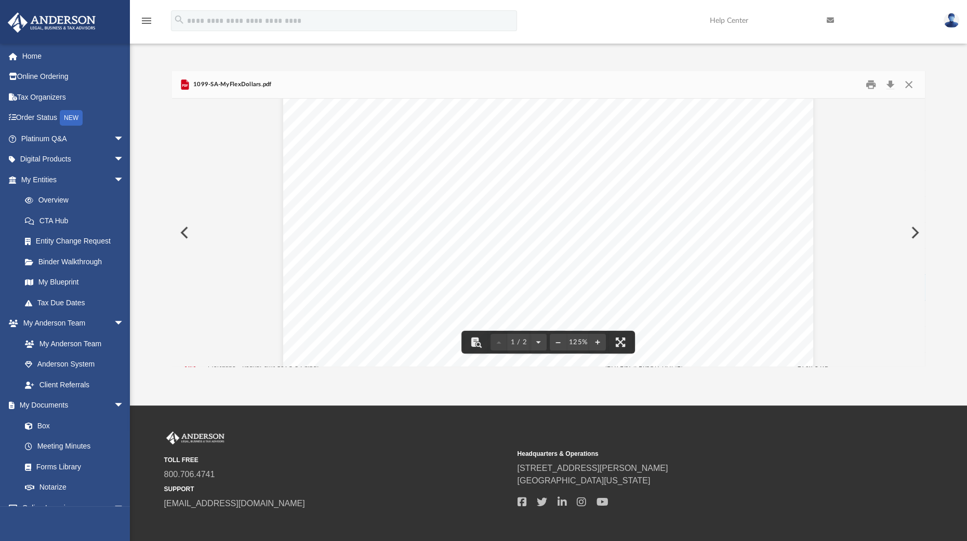
scroll to position [0, 0]
drag, startPoint x: 476, startPoint y: 136, endPoint x: 562, endPoint y: 131, distance: 85.8
click at [562, 131] on div "Tax Year: 2024 Distributions From an HSA, [PERSON_NAME] MSA, or Medicare Advant…" at bounding box center [548, 449] width 530 height 686
drag, startPoint x: 566, startPoint y: 131, endPoint x: 483, endPoint y: 131, distance: 83.6
click at [485, 131] on span "1099-SA Tax Form" at bounding box center [530, 134] width 90 height 10
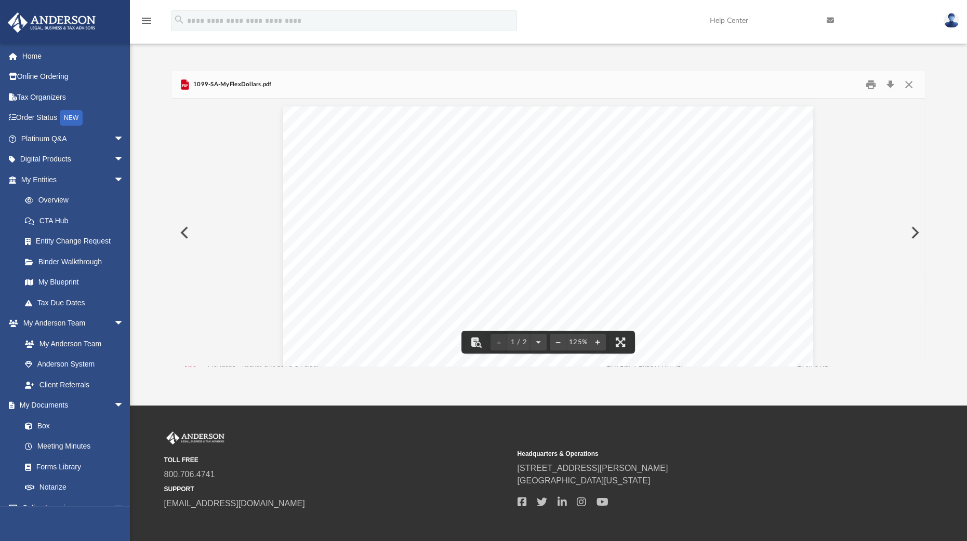
drag, startPoint x: 480, startPoint y: 131, endPoint x: 590, endPoint y: 124, distance: 110.4
click at [590, 124] on div "Tax Year: 2024 Distributions From an HSA, [PERSON_NAME] MSA, or Medicare Advant…" at bounding box center [548, 449] width 530 height 686
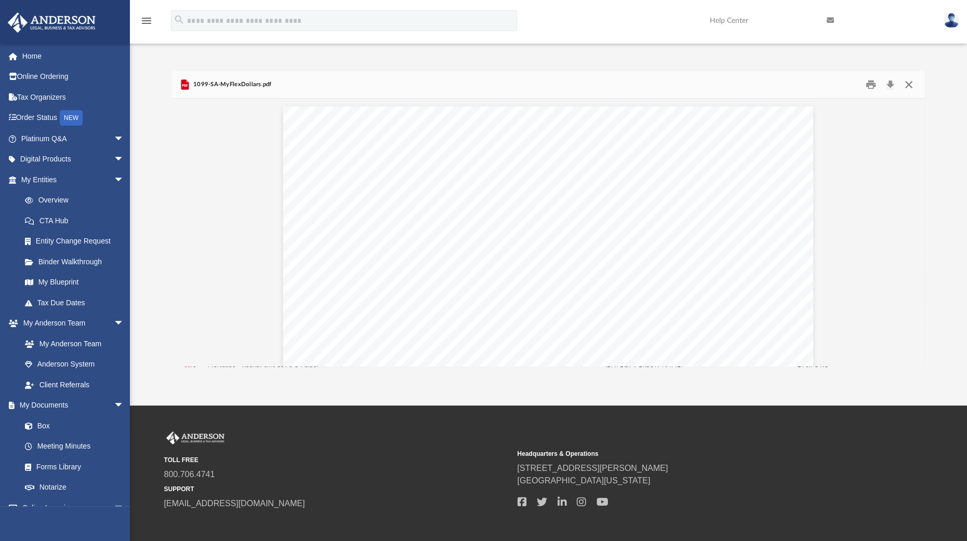
click at [910, 88] on button "Close" at bounding box center [908, 85] width 19 height 16
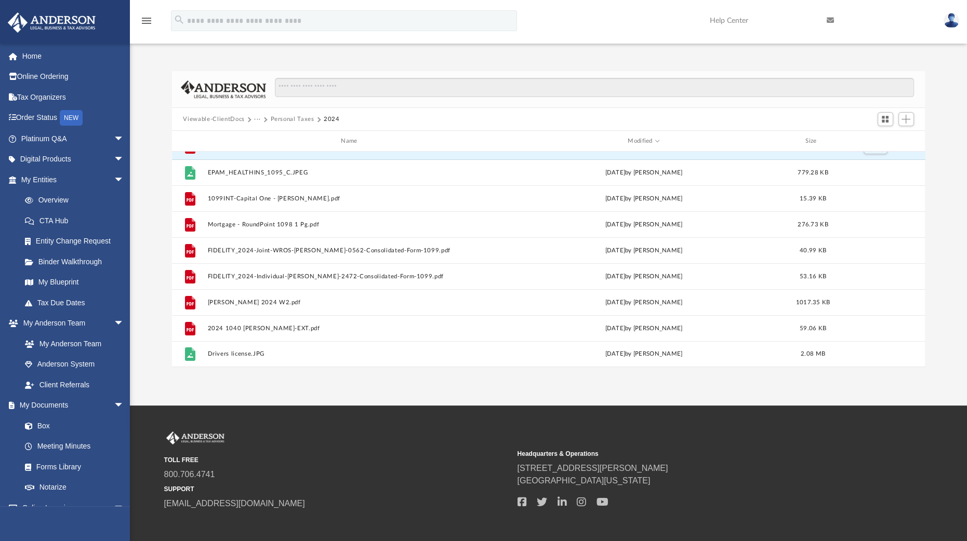
click at [254, 118] on button "···" at bounding box center [257, 119] width 7 height 9
click at [225, 117] on button "Viewable-ClientDocs" at bounding box center [213, 119] width 61 height 9
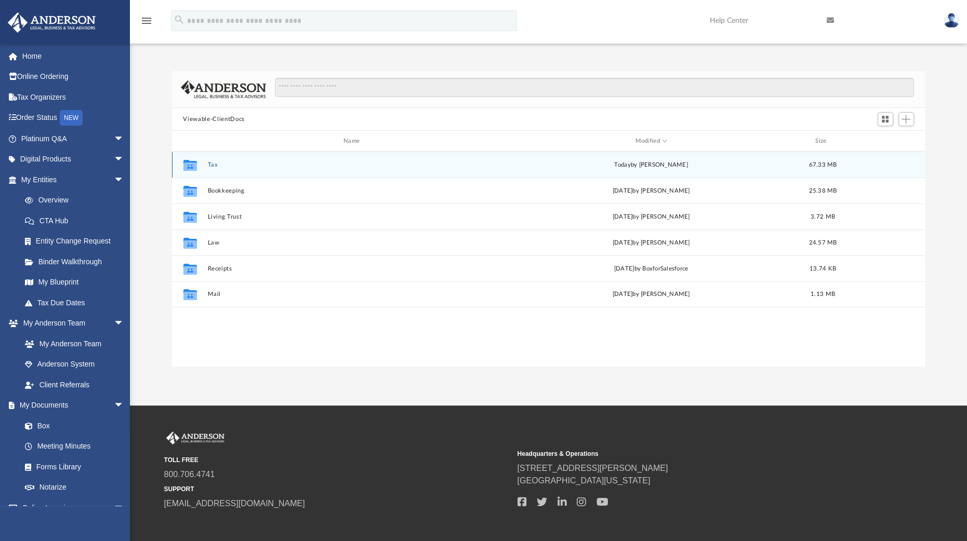
click at [213, 162] on button "Tax" at bounding box center [353, 165] width 292 height 7
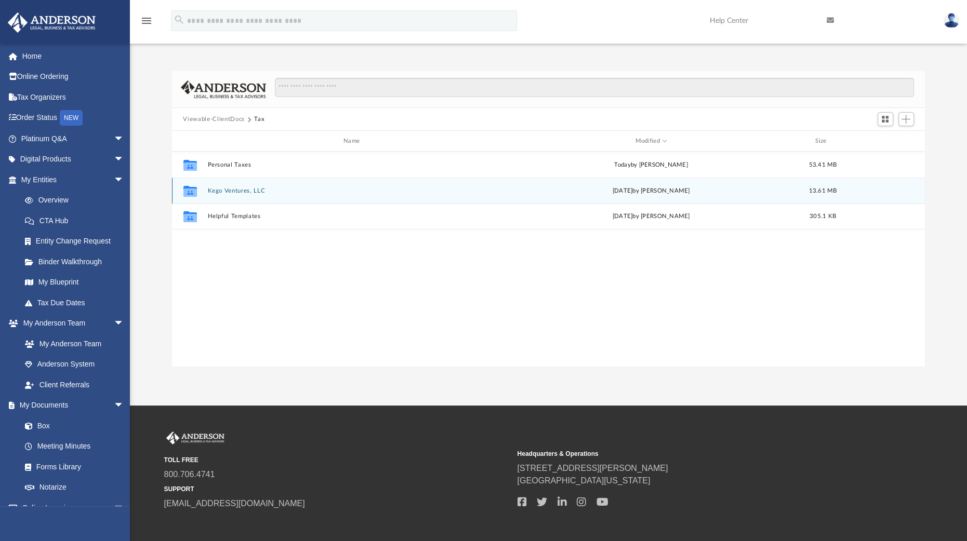
click at [226, 188] on button "Kego Ventures, LLC" at bounding box center [353, 191] width 292 height 7
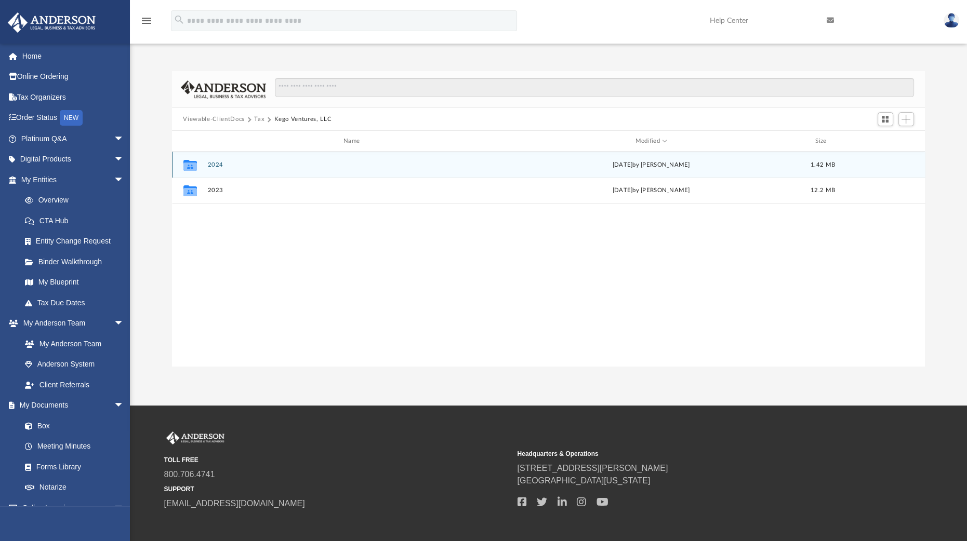
click at [218, 159] on div "Collaborated Folder 2024 [DATE] by [PERSON_NAME] 1.42 MB" at bounding box center [548, 165] width 753 height 26
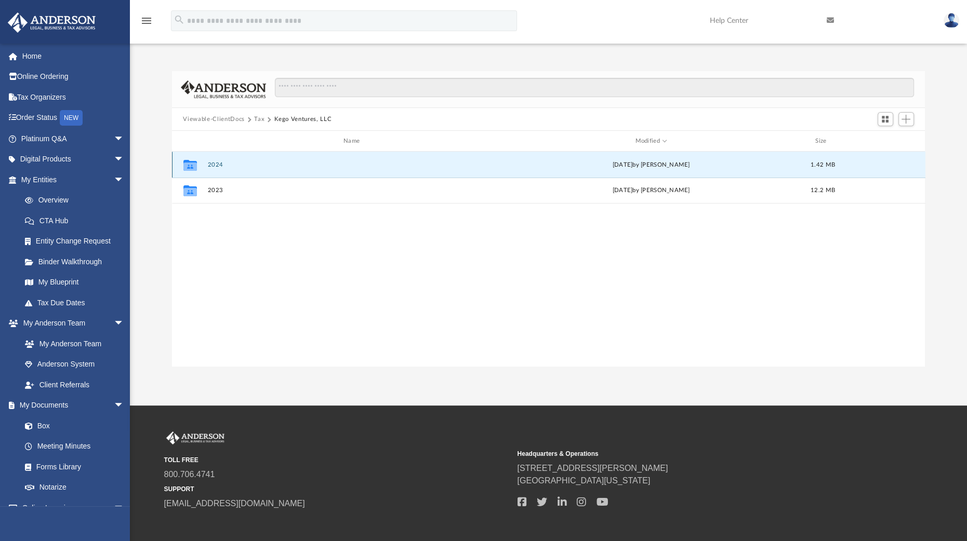
click at [214, 162] on button "2024" at bounding box center [353, 165] width 292 height 7
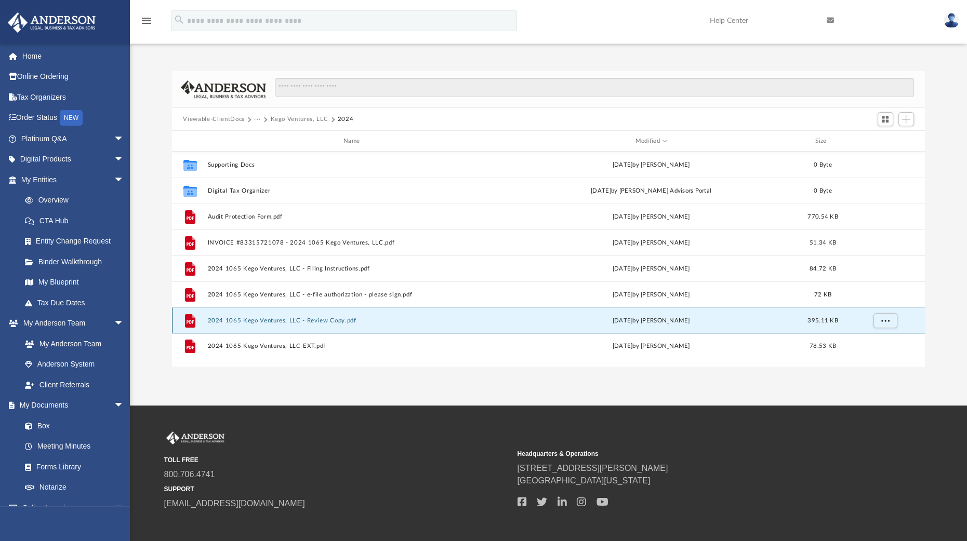
click at [319, 318] on button "2024 1065 Kego Ventures, LLC - Review Copy.pdf" at bounding box center [353, 320] width 292 height 7
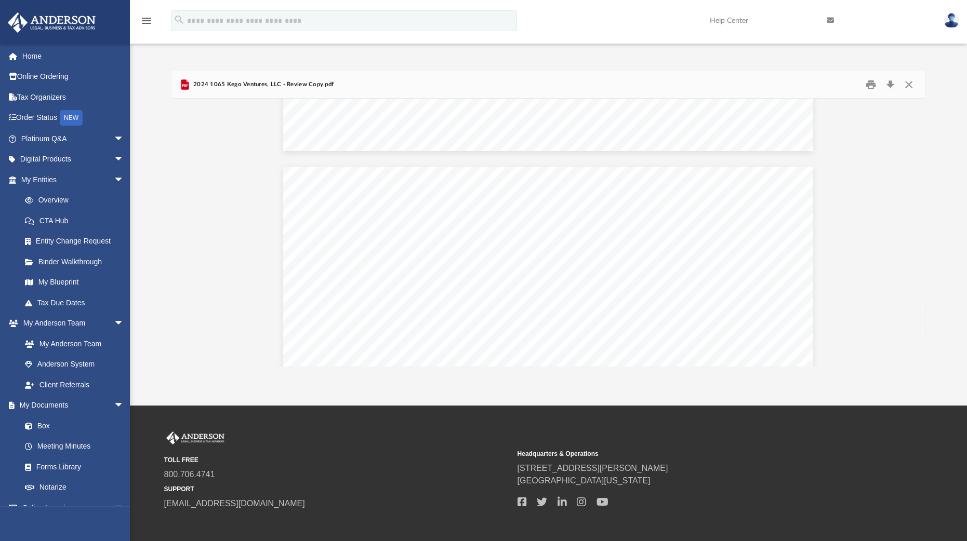
scroll to position [5553, 0]
click at [399, 313] on span "extension" at bounding box center [400, 315] width 30 height 7
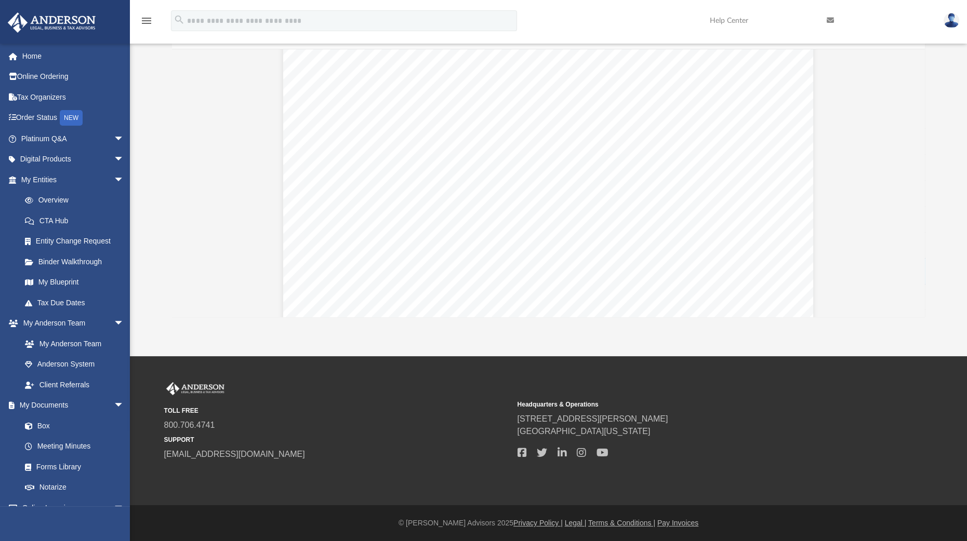
scroll to position [19196, 0]
